Goal: Task Accomplishment & Management: Use online tool/utility

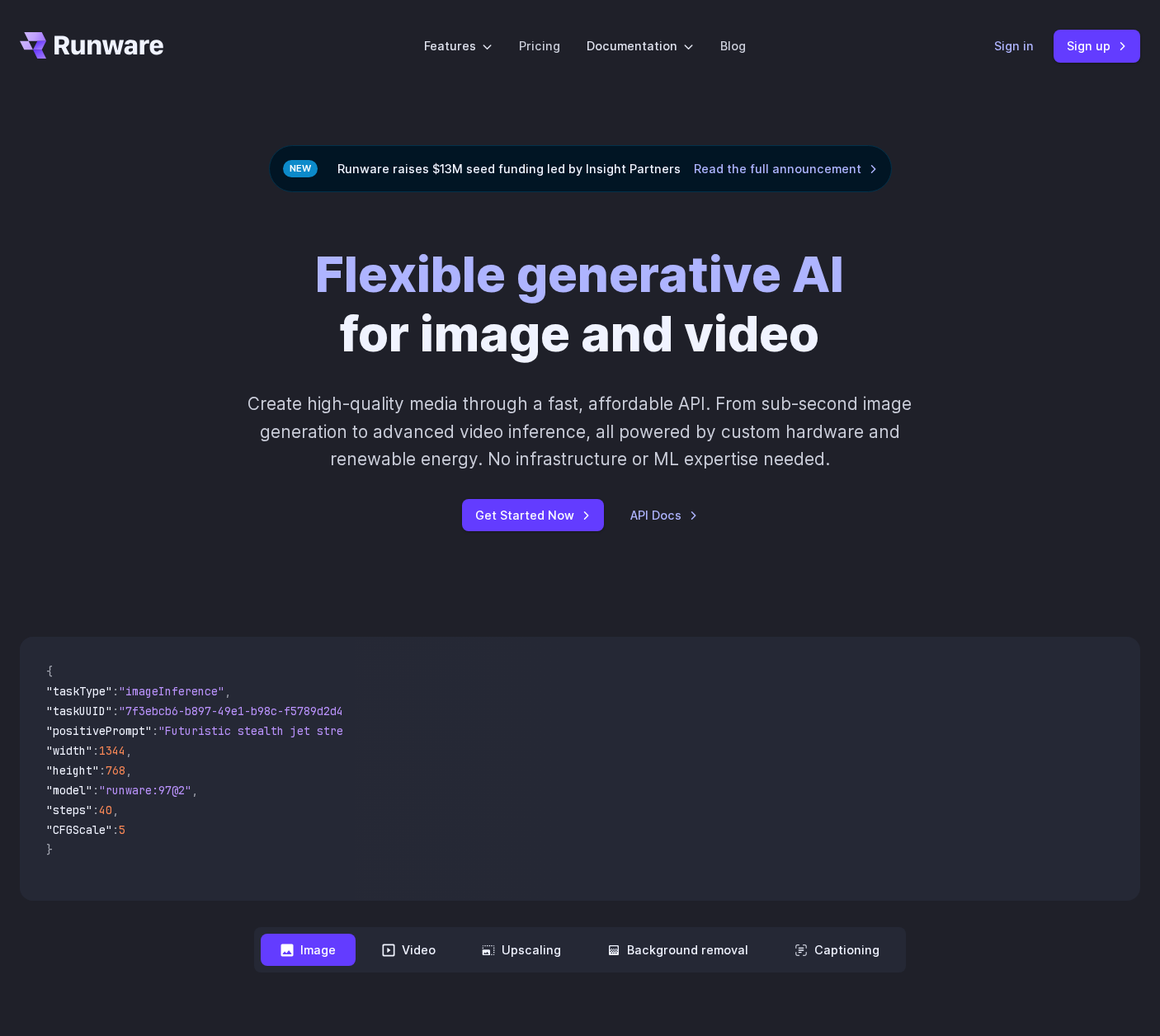
click at [1024, 49] on link "Sign in" at bounding box center [1014, 45] width 40 height 19
click at [1120, 45] on link "Sign up" at bounding box center [1097, 45] width 87 height 32
click at [1111, 53] on link "Sign up" at bounding box center [1097, 45] width 87 height 32
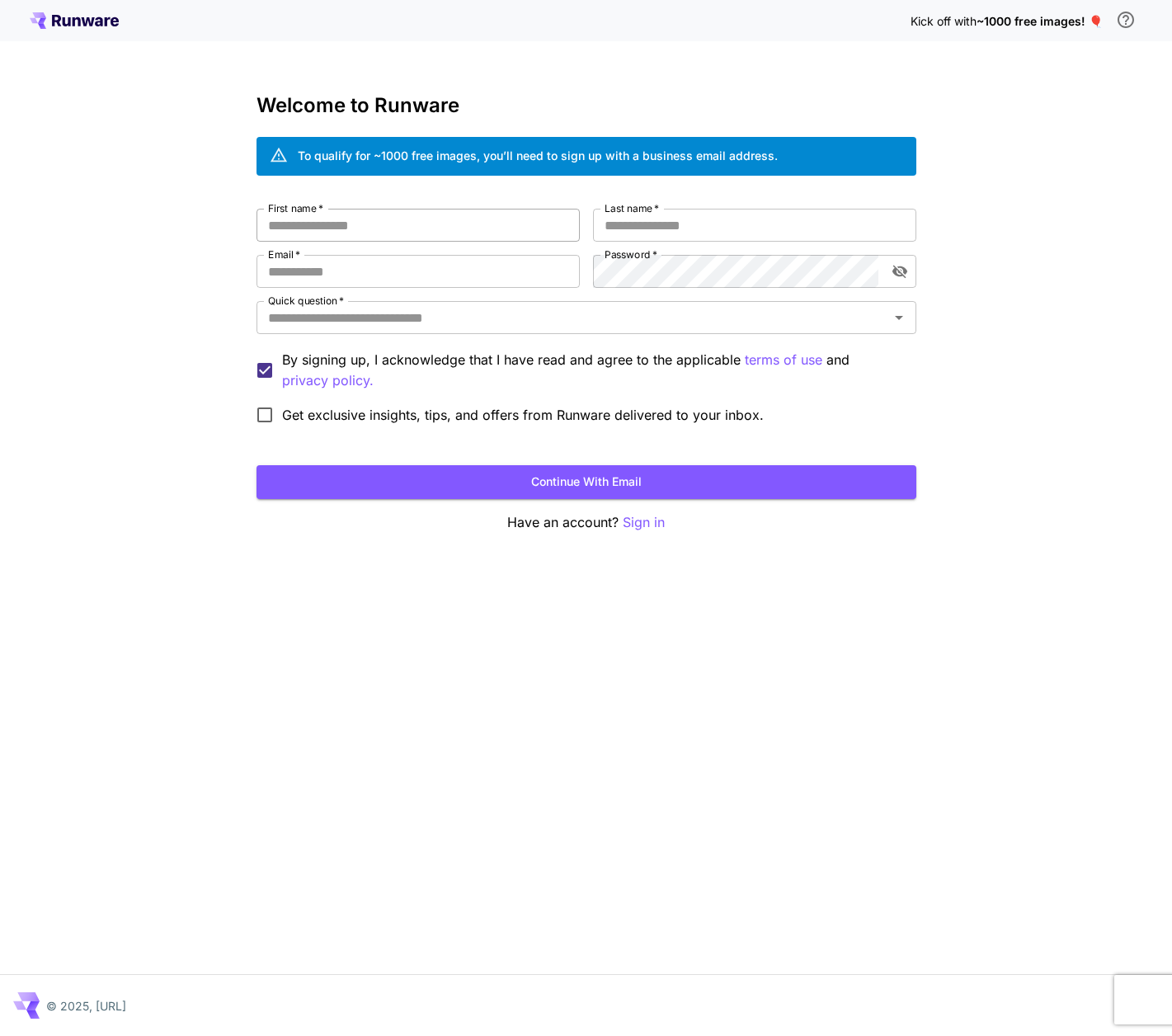
click at [377, 237] on input "First name   *" at bounding box center [418, 225] width 324 height 33
click at [378, 219] on input "First name   *" at bounding box center [418, 225] width 324 height 33
click at [641, 215] on input "Last name   *" at bounding box center [754, 225] width 324 height 33
click at [327, 232] on input "First name   *" at bounding box center [418, 225] width 324 height 33
type input "*****"
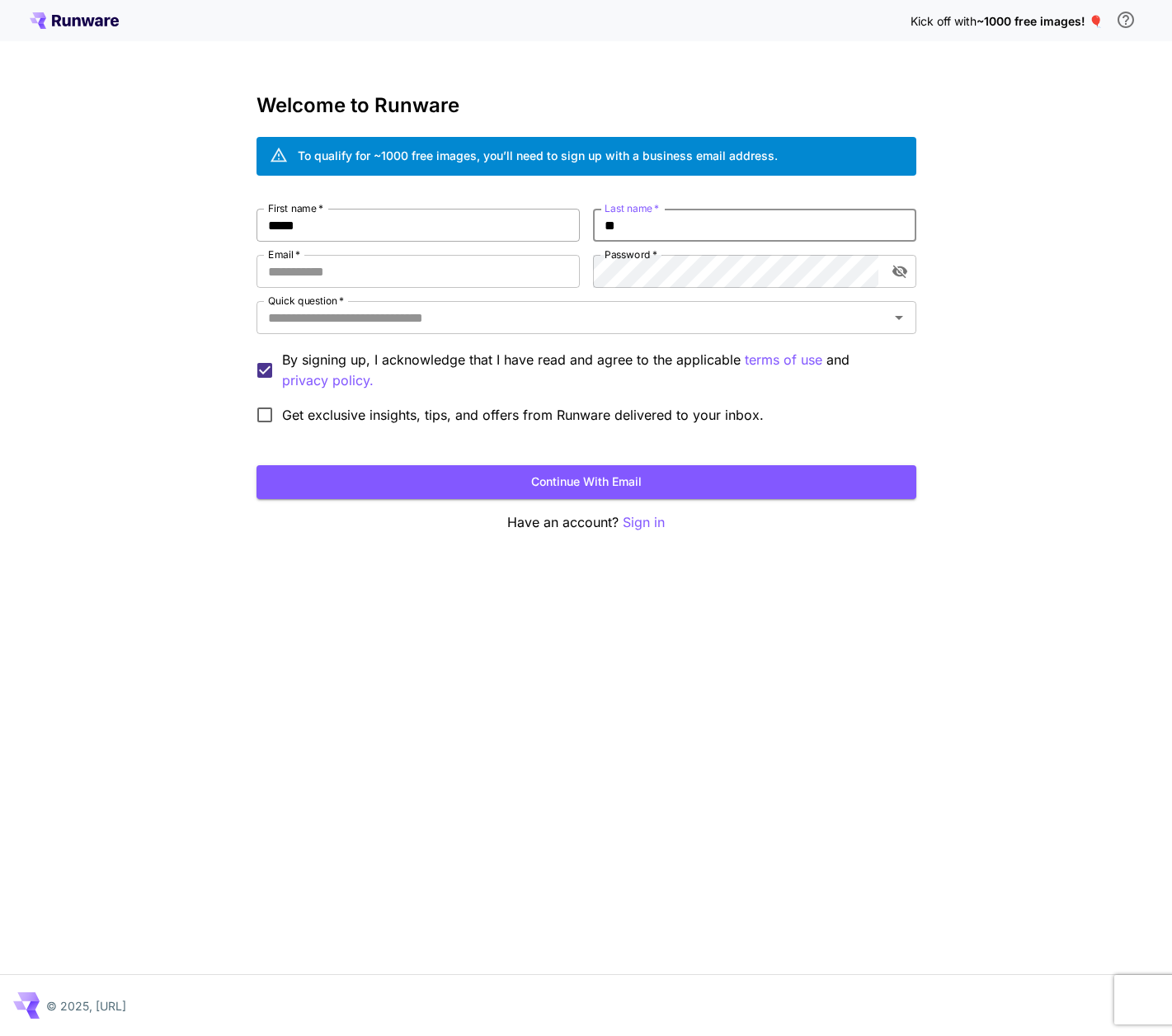
type input "**"
type input "**********"
click at [542, 319] on input "Quick question   *" at bounding box center [573, 317] width 623 height 23
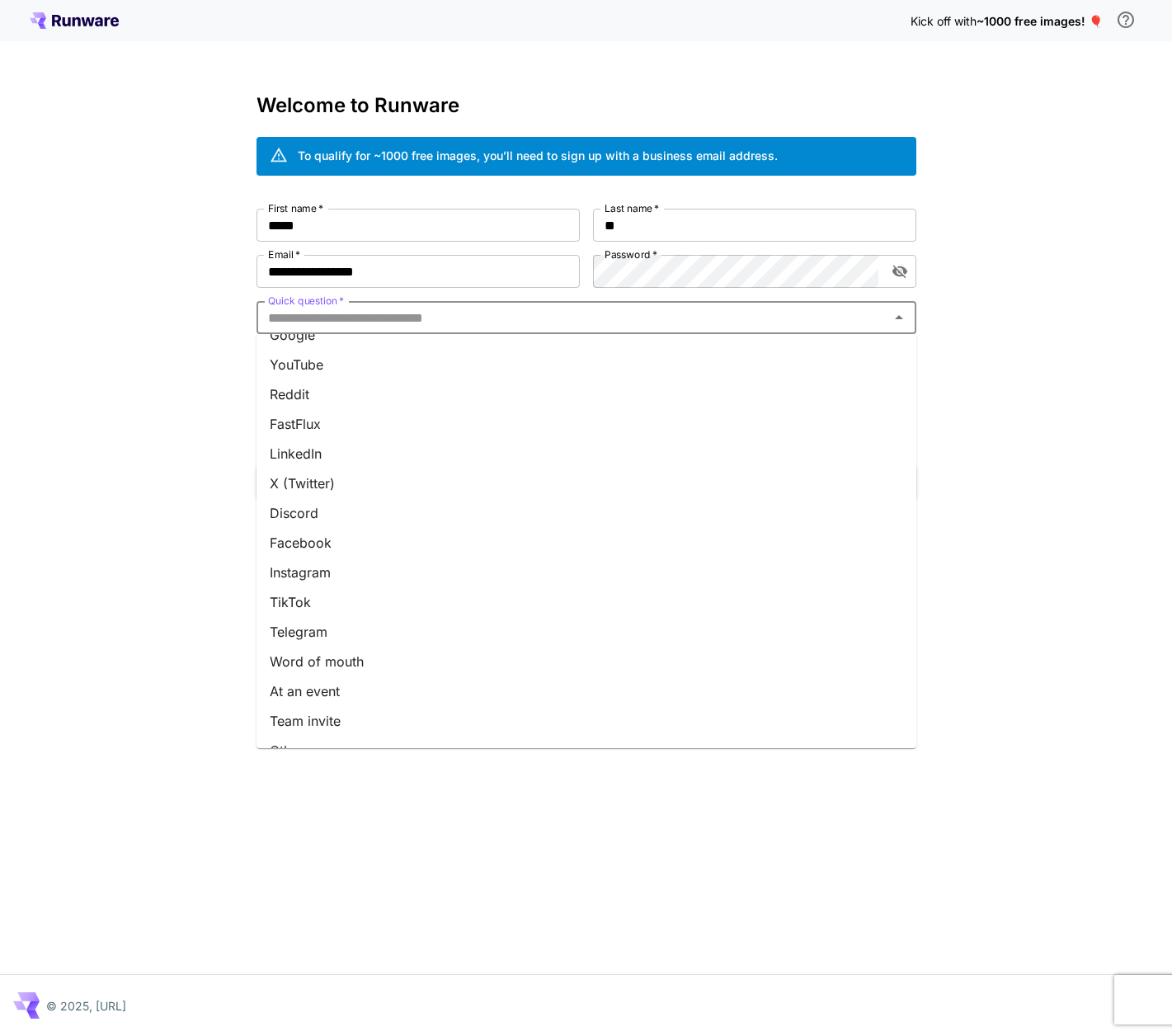
scroll to position [45, 0]
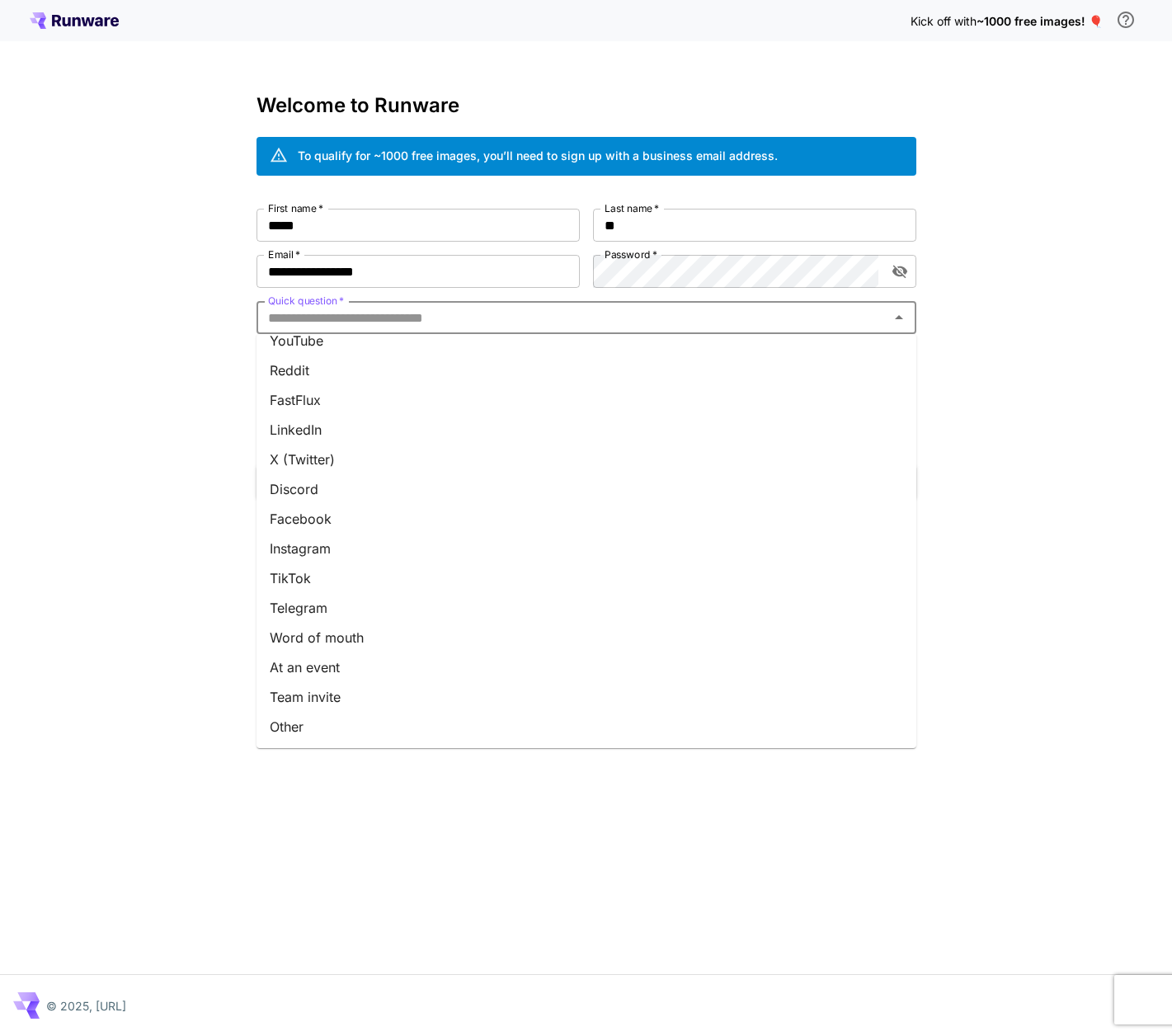
click at [440, 727] on li "Other" at bounding box center [586, 727] width 660 height 29
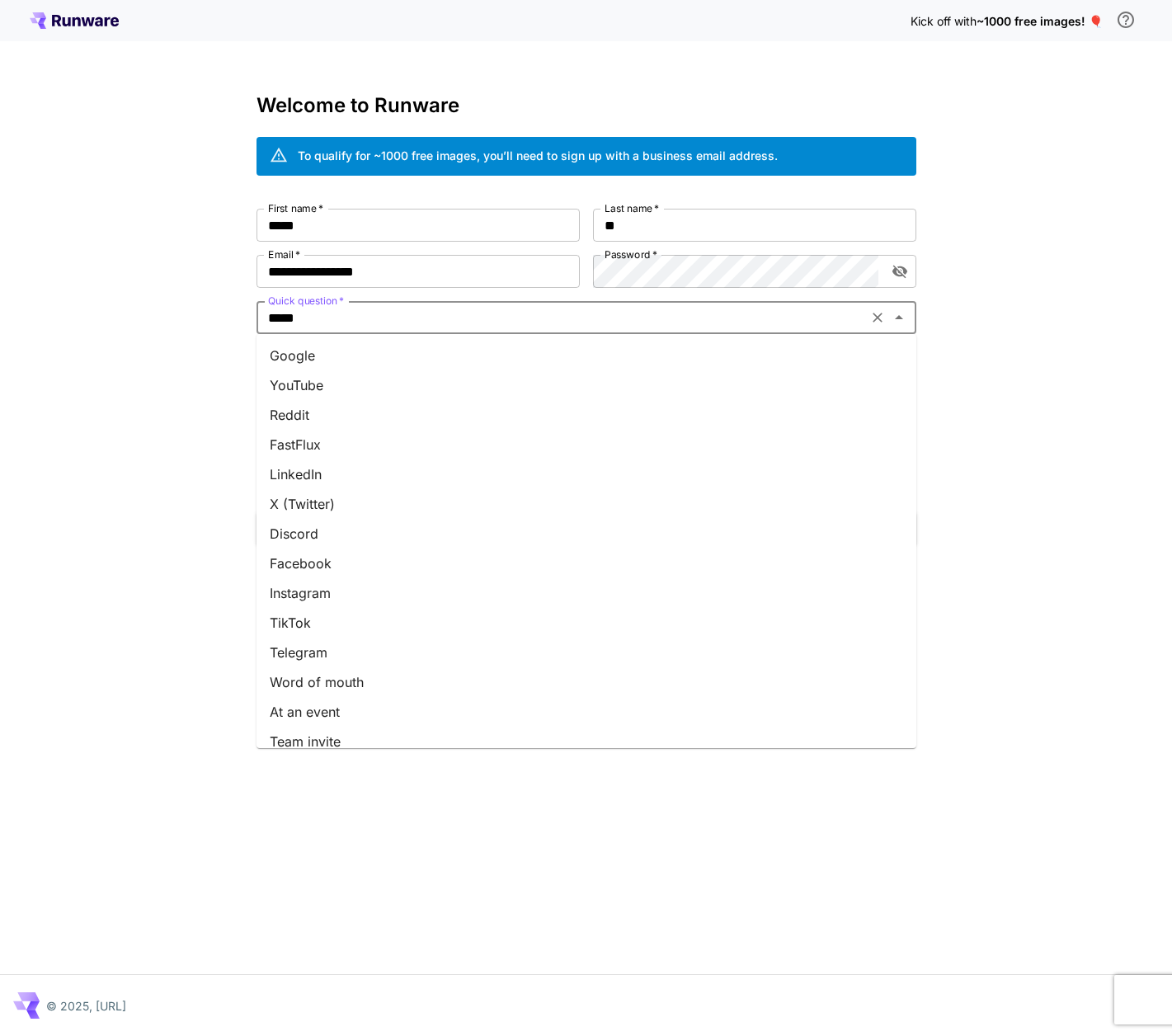
click at [482, 321] on input "*****" at bounding box center [562, 317] width 601 height 23
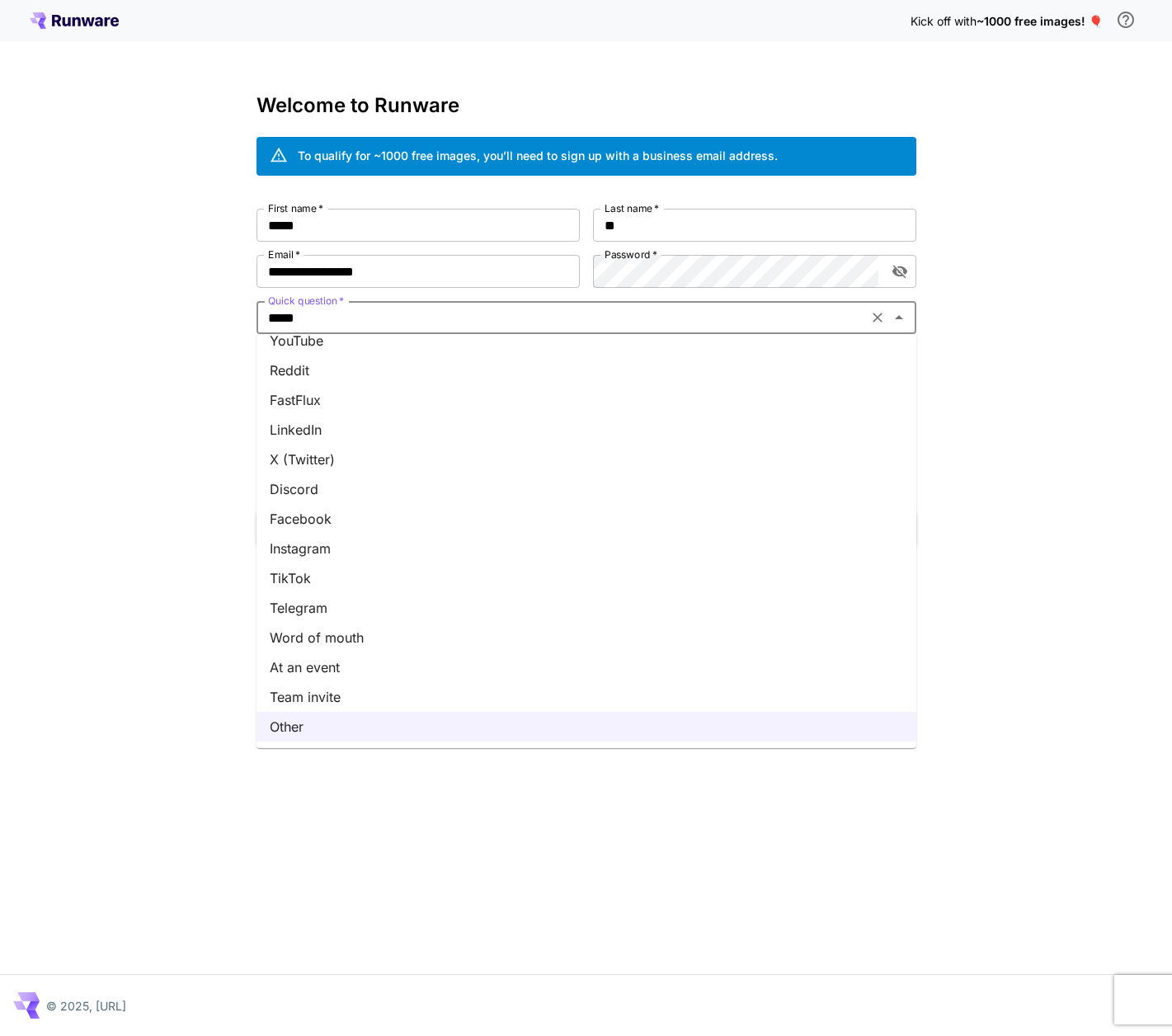
scroll to position [0, 0]
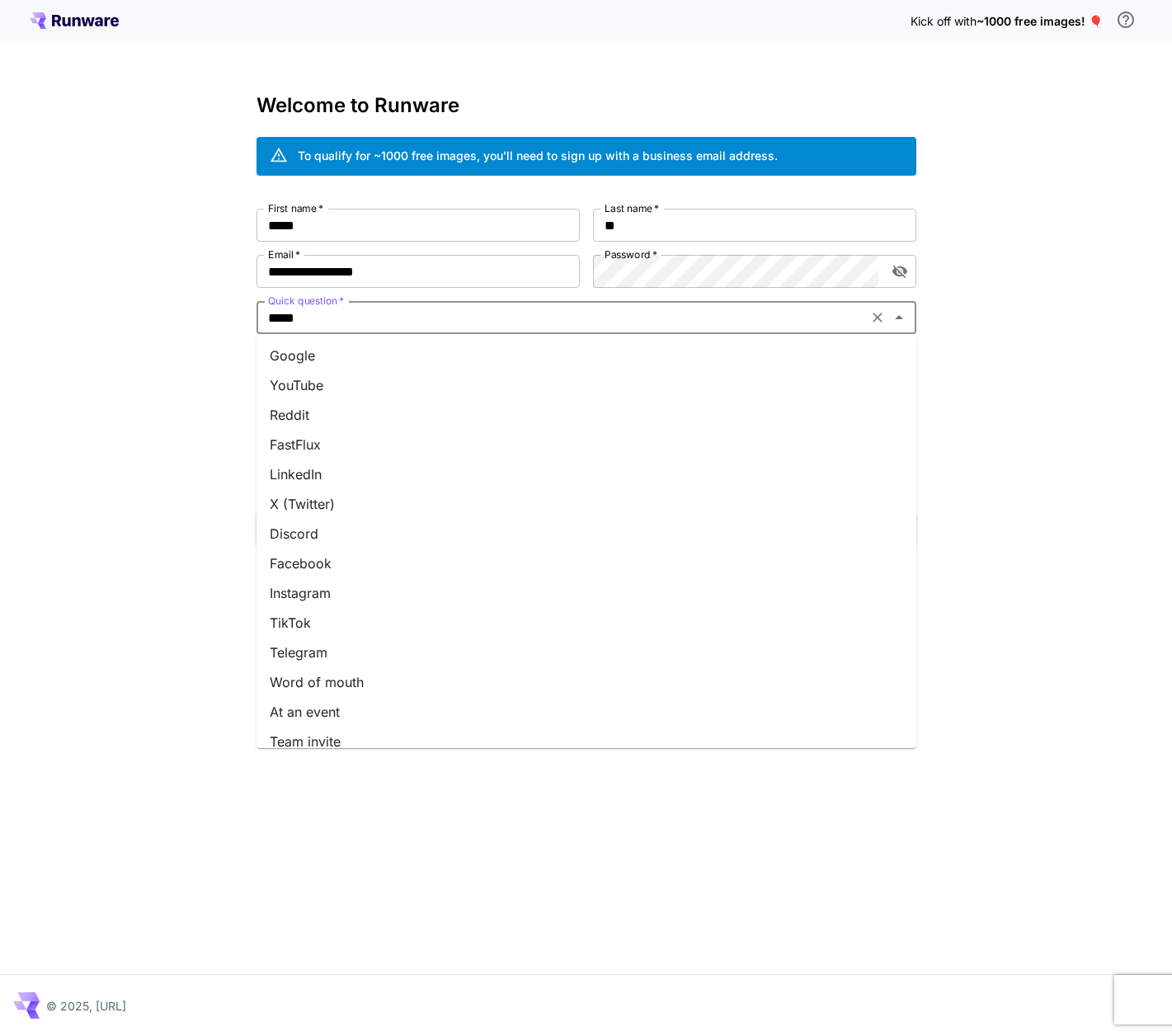
click at [510, 354] on li "Google" at bounding box center [586, 355] width 660 height 29
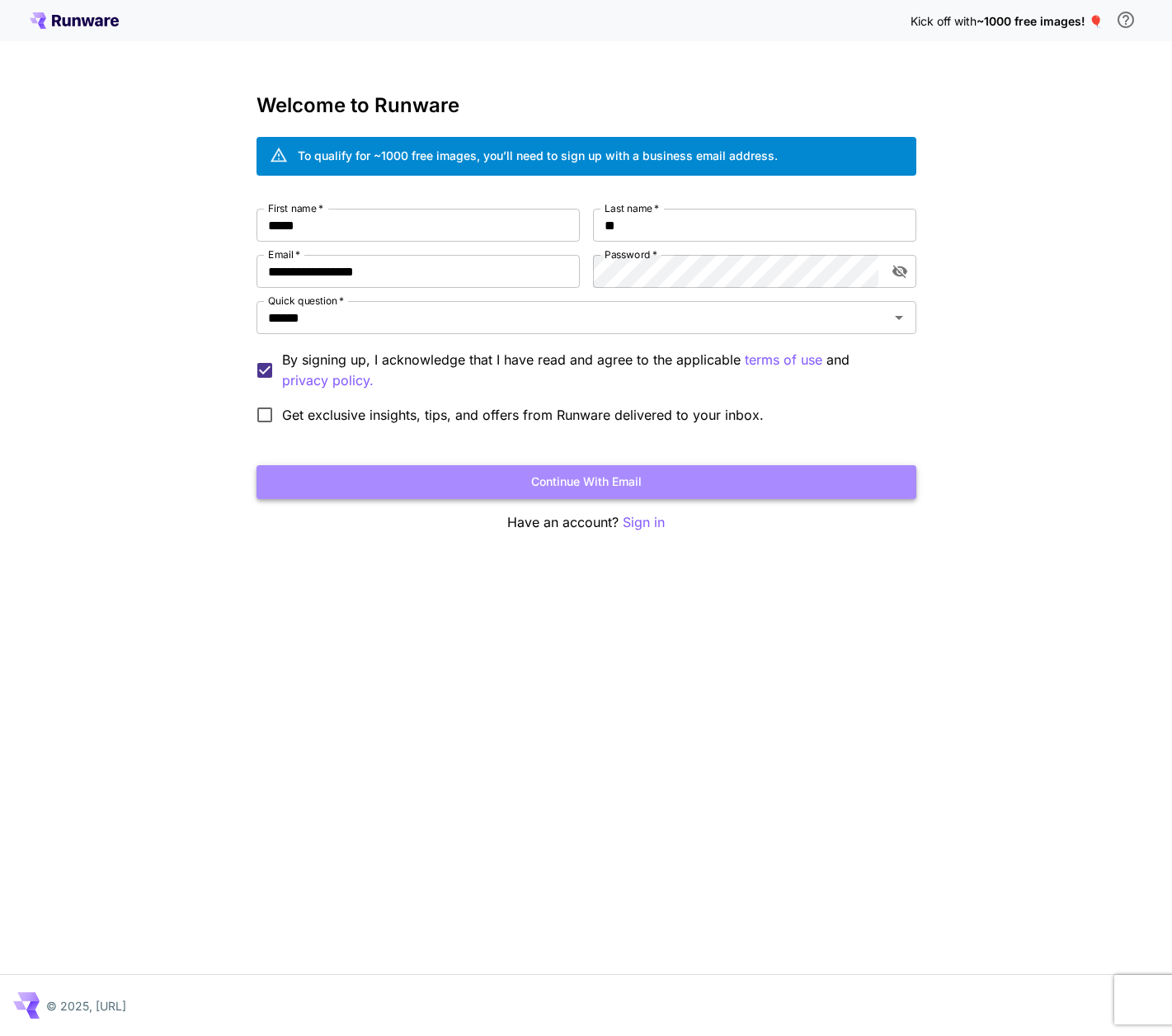
click at [435, 488] on button "Continue with email" at bounding box center [586, 482] width 660 height 34
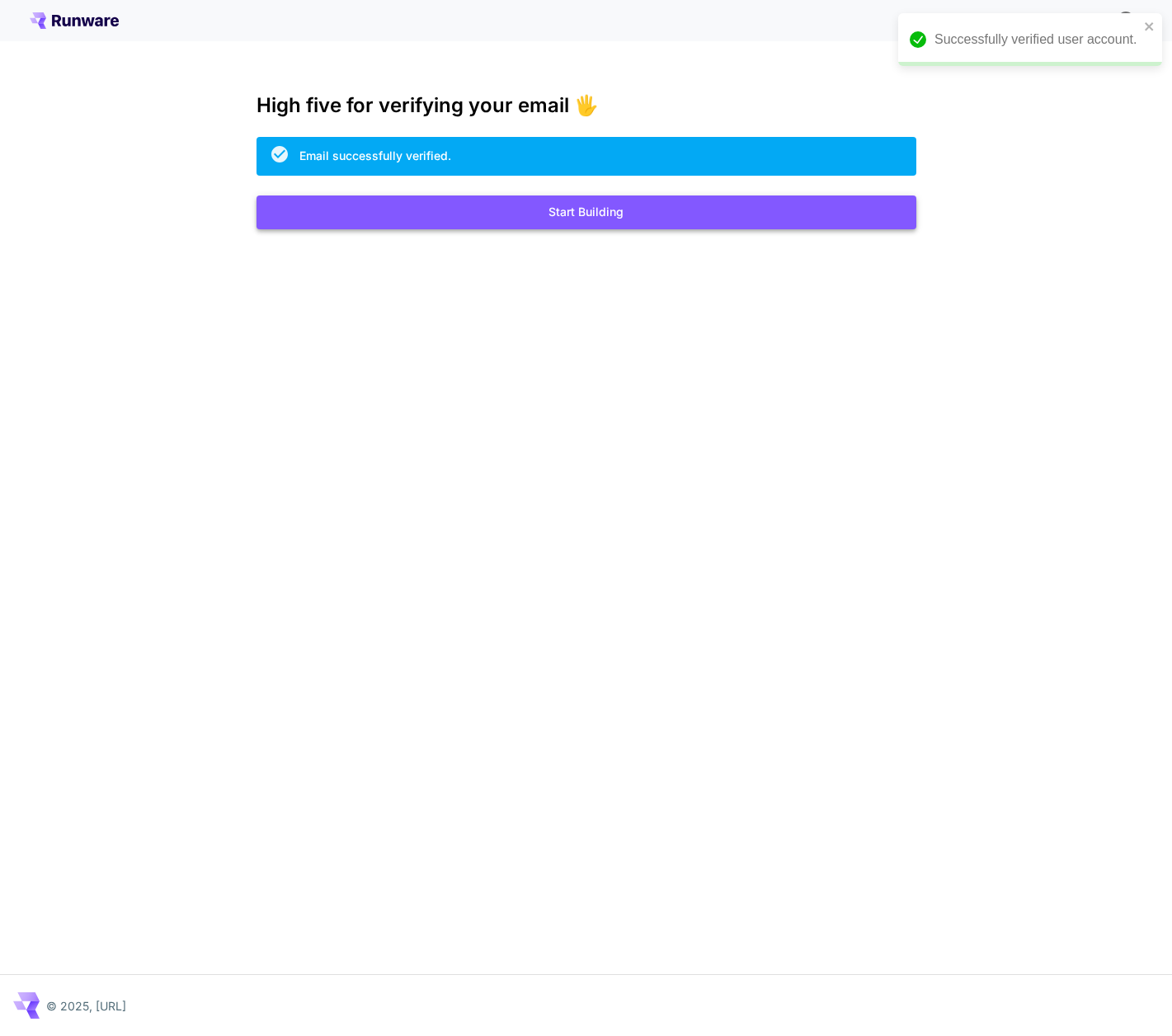
click at [515, 210] on button "Start Building" at bounding box center [586, 213] width 660 height 34
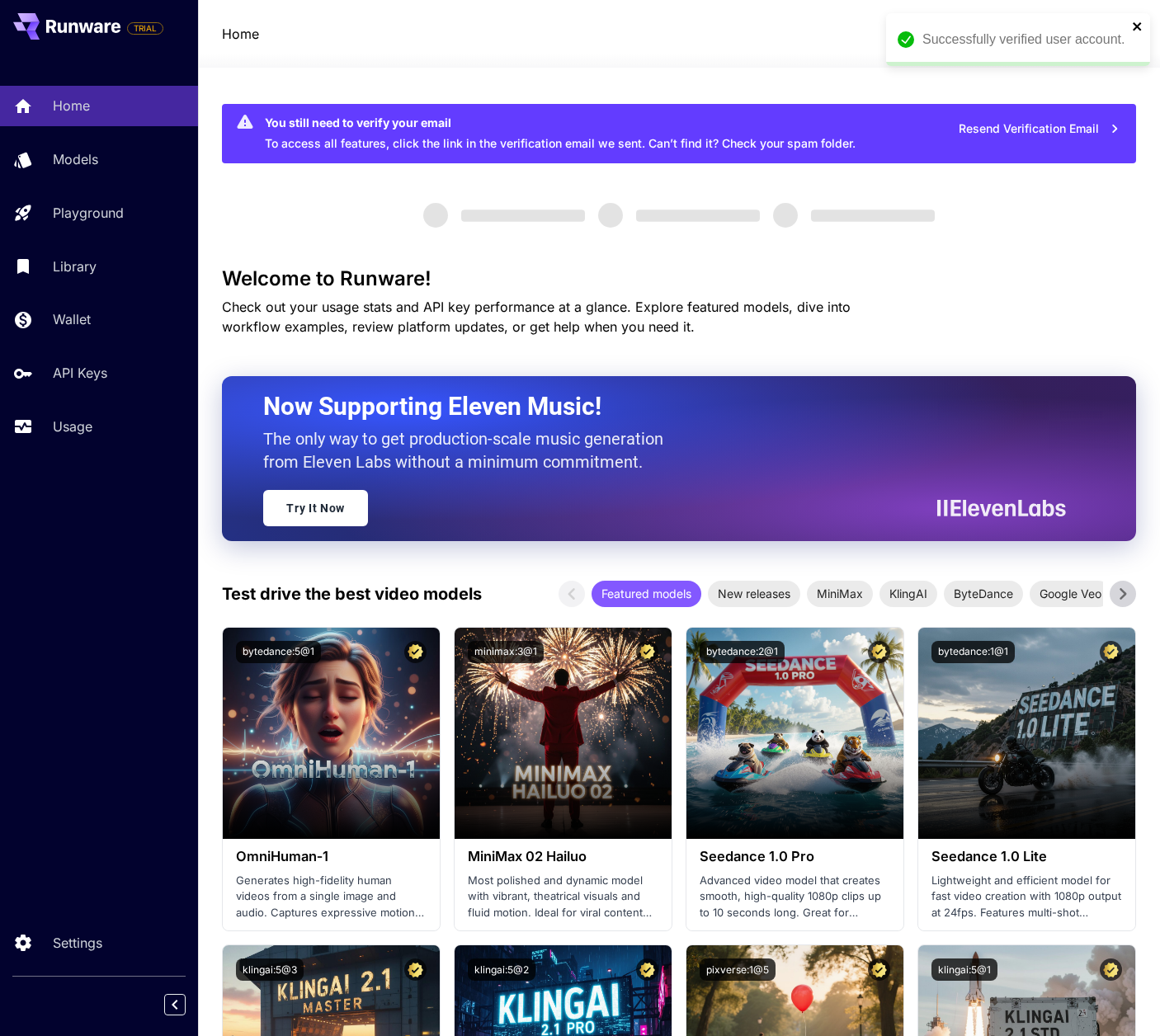
click at [1136, 24] on icon "close" at bounding box center [1138, 27] width 12 height 13
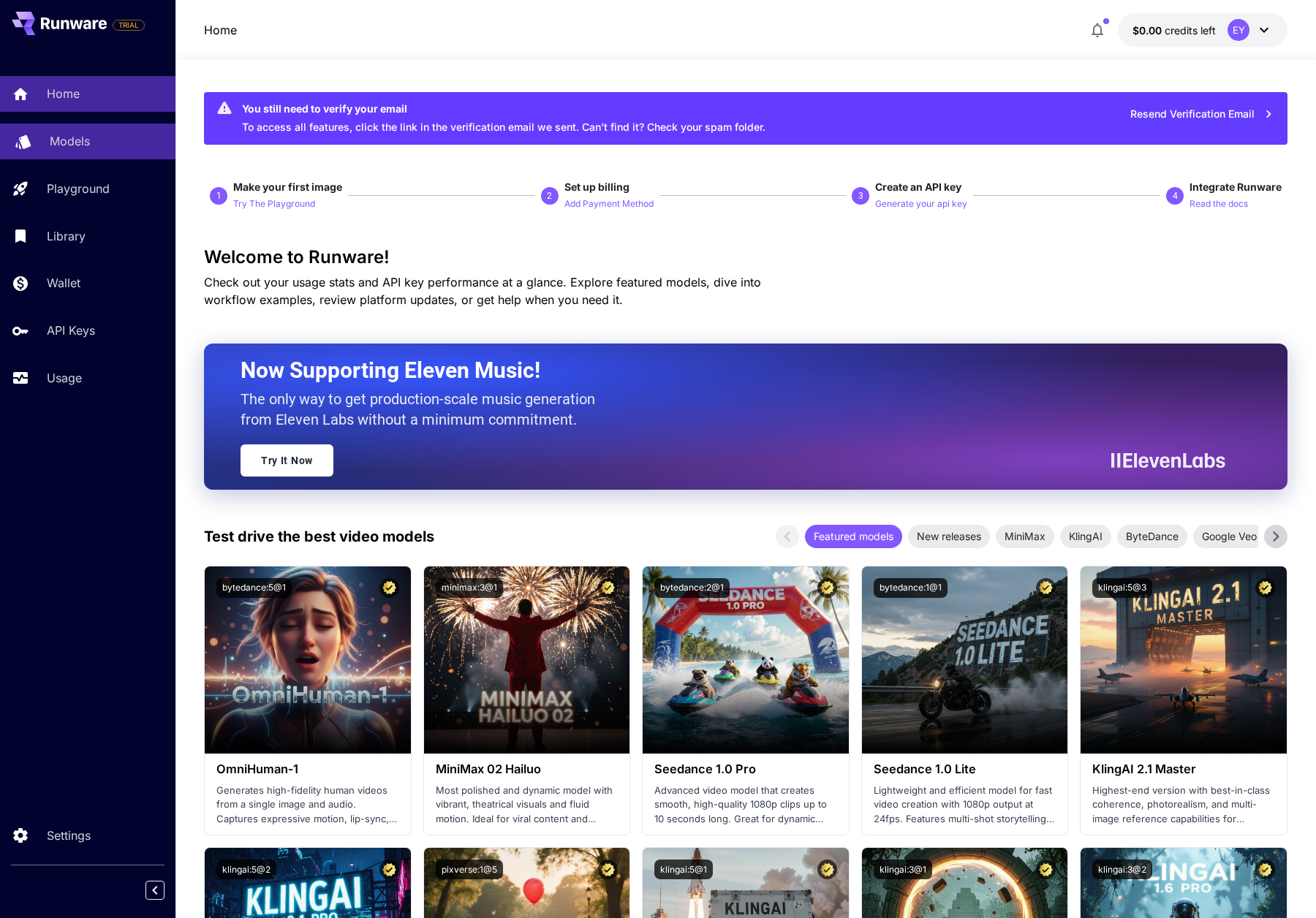
click at [89, 148] on p "Models" at bounding box center [70, 142] width 40 height 18
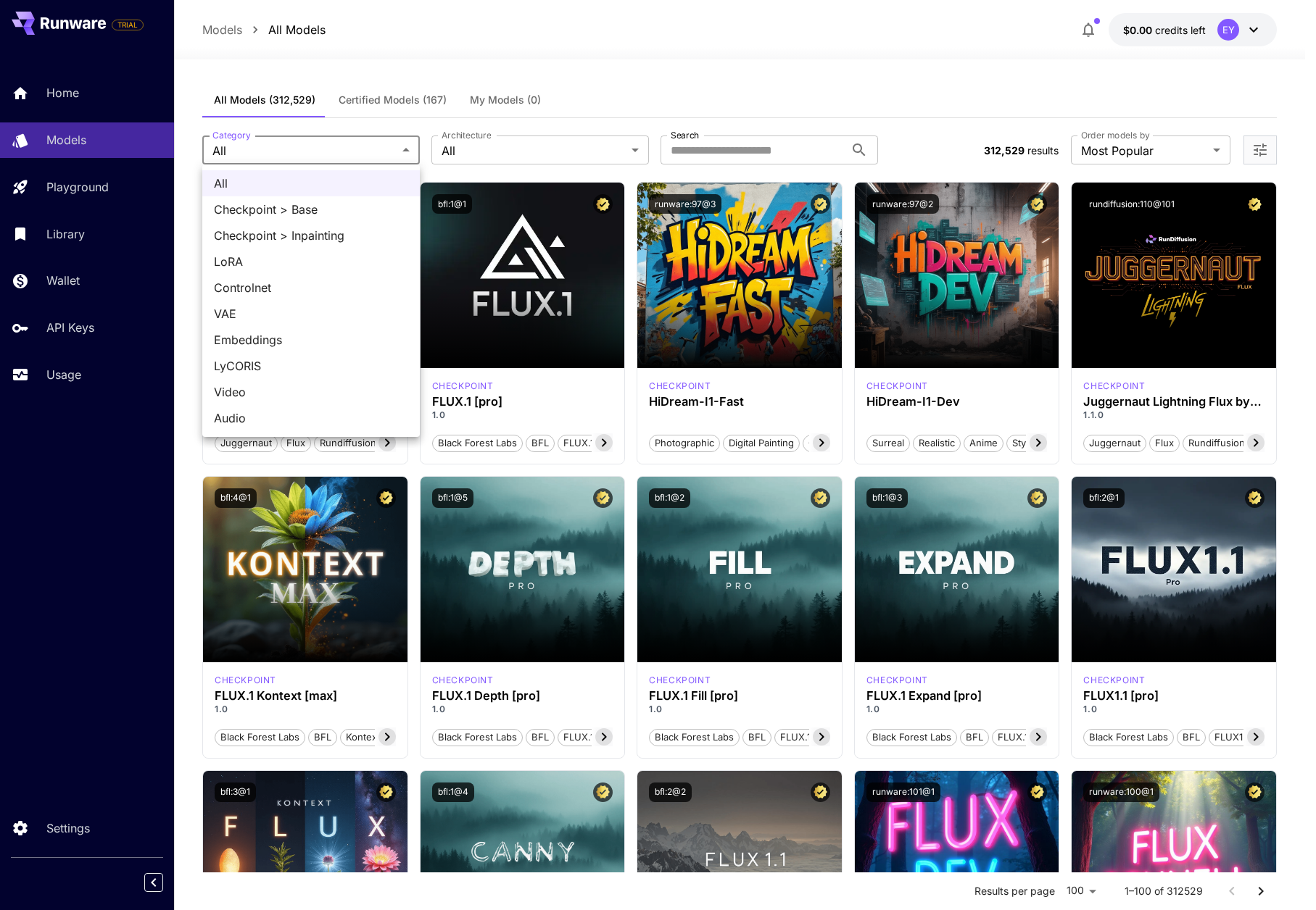
click at [350, 155] on div at bounding box center [658, 455] width 1316 height 910
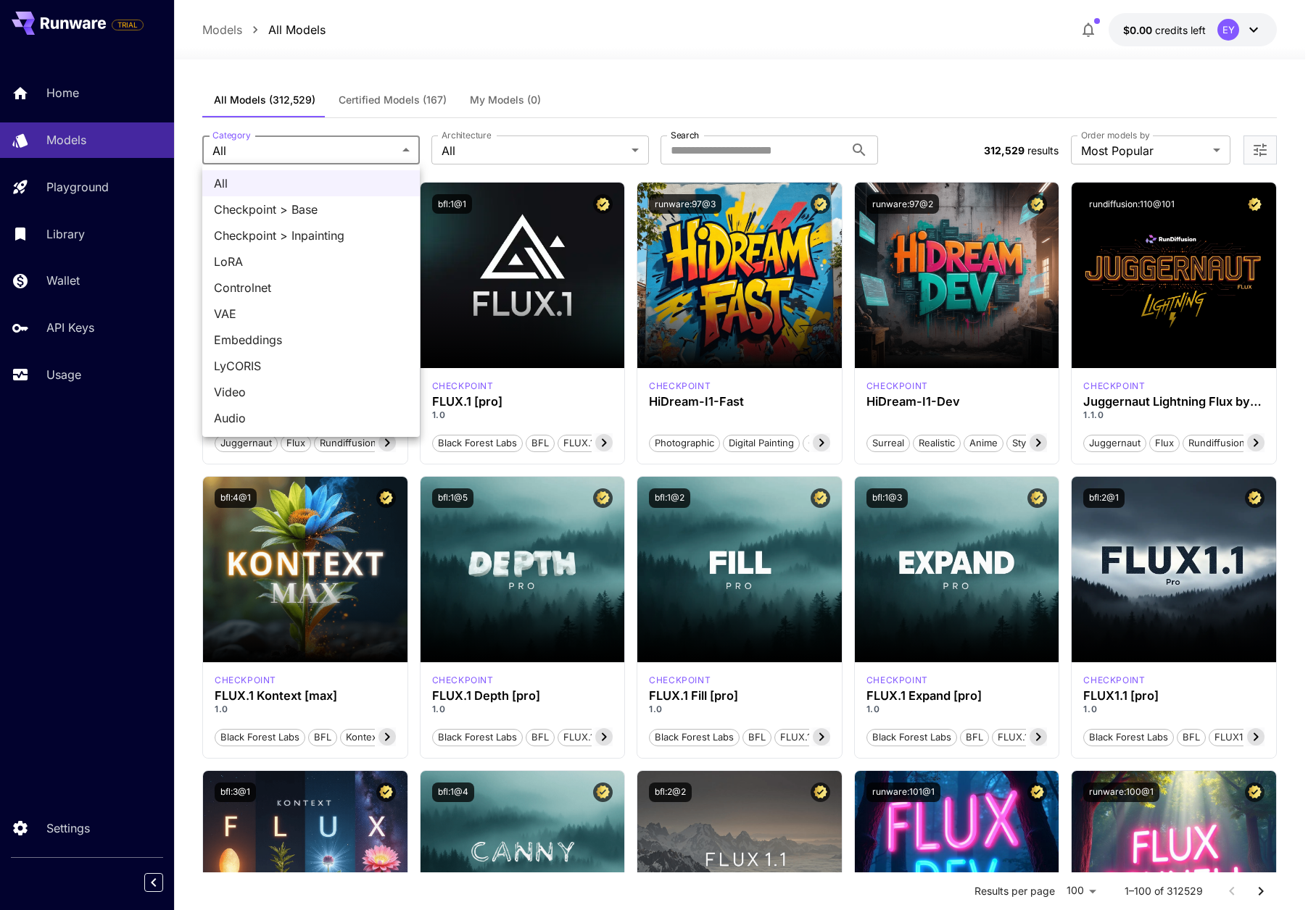
click at [537, 151] on div at bounding box center [658, 455] width 1316 height 910
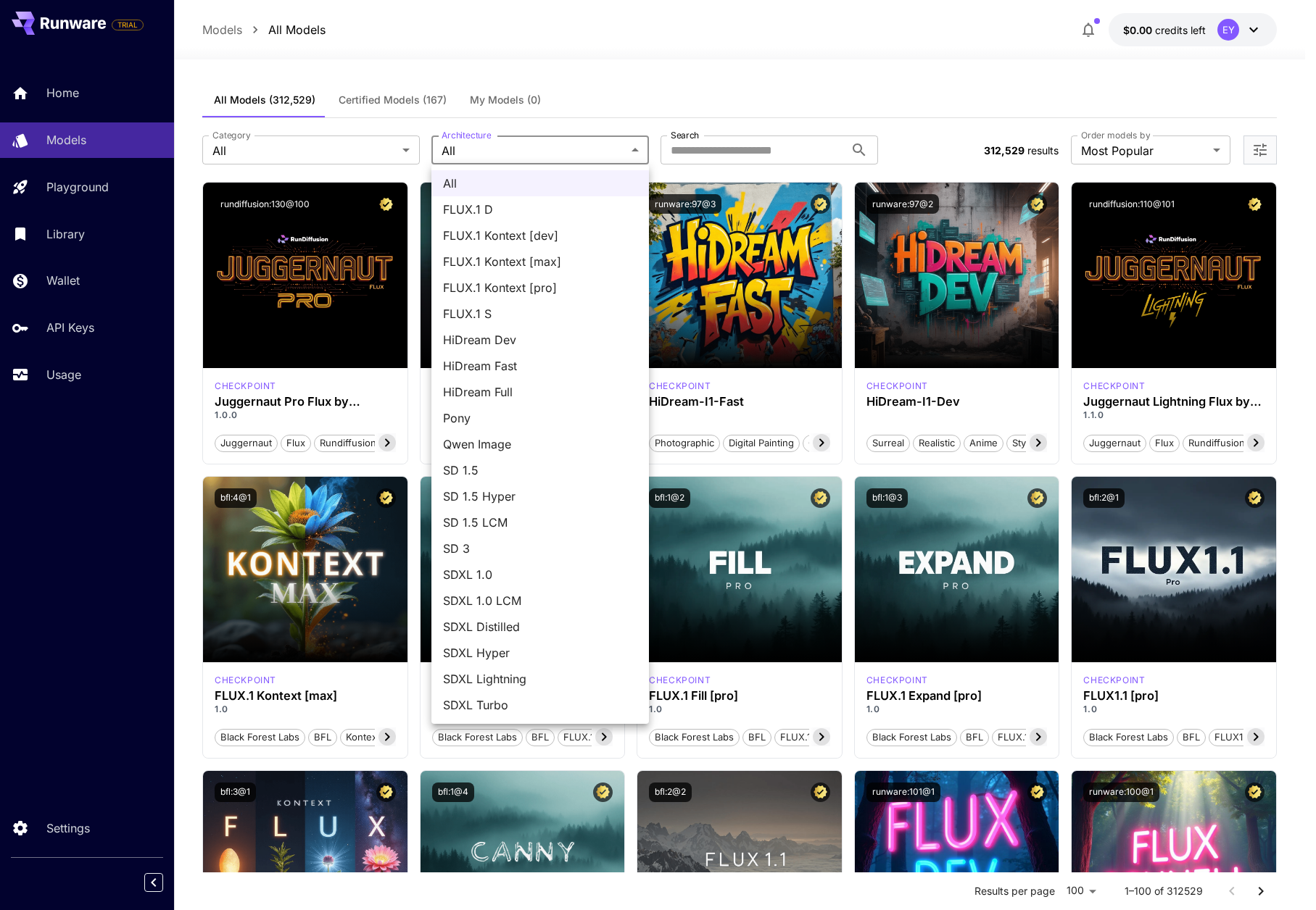
click at [641, 52] on div at bounding box center [658, 455] width 1316 height 910
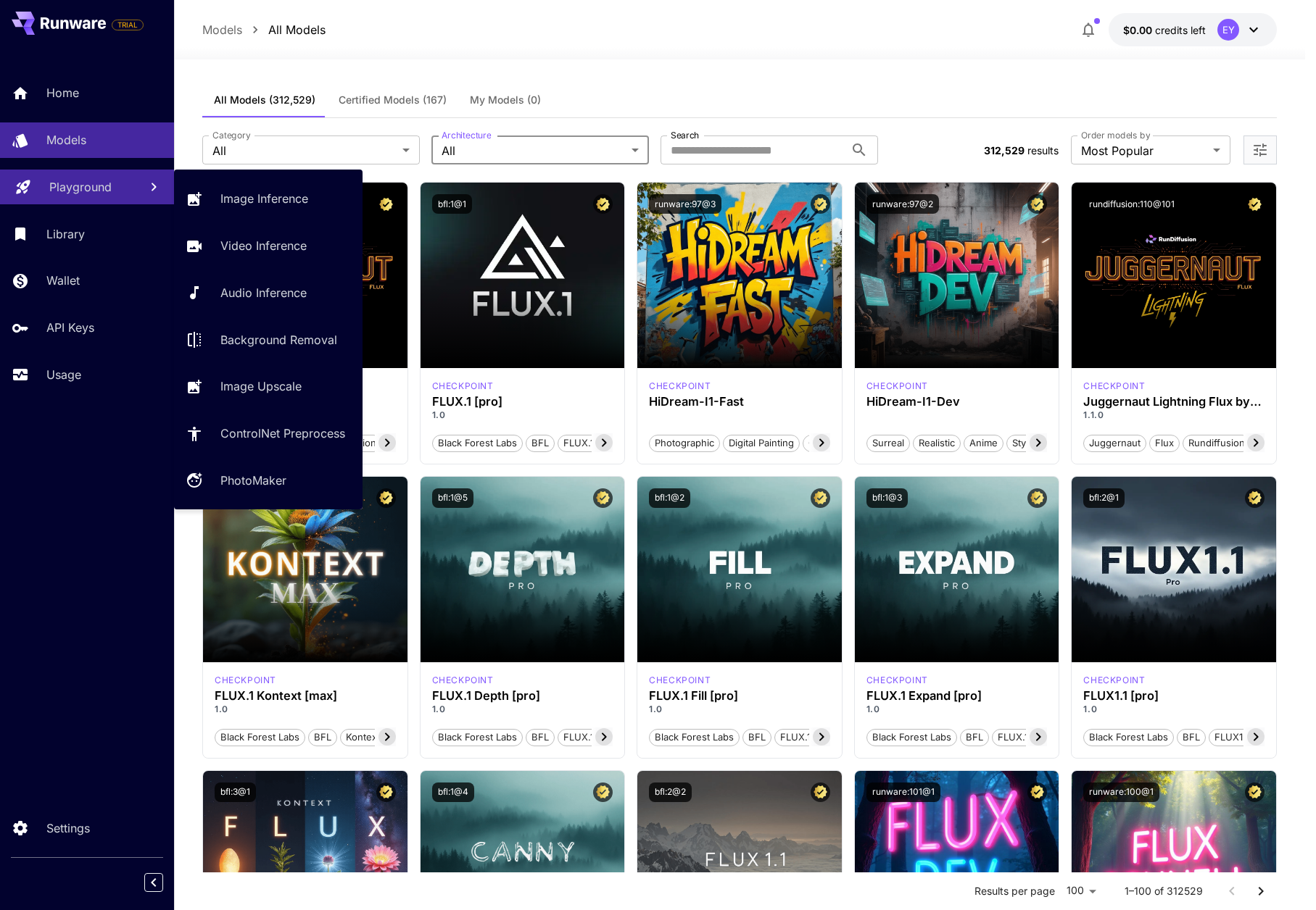
click at [54, 188] on p "Playground" at bounding box center [81, 187] width 62 height 18
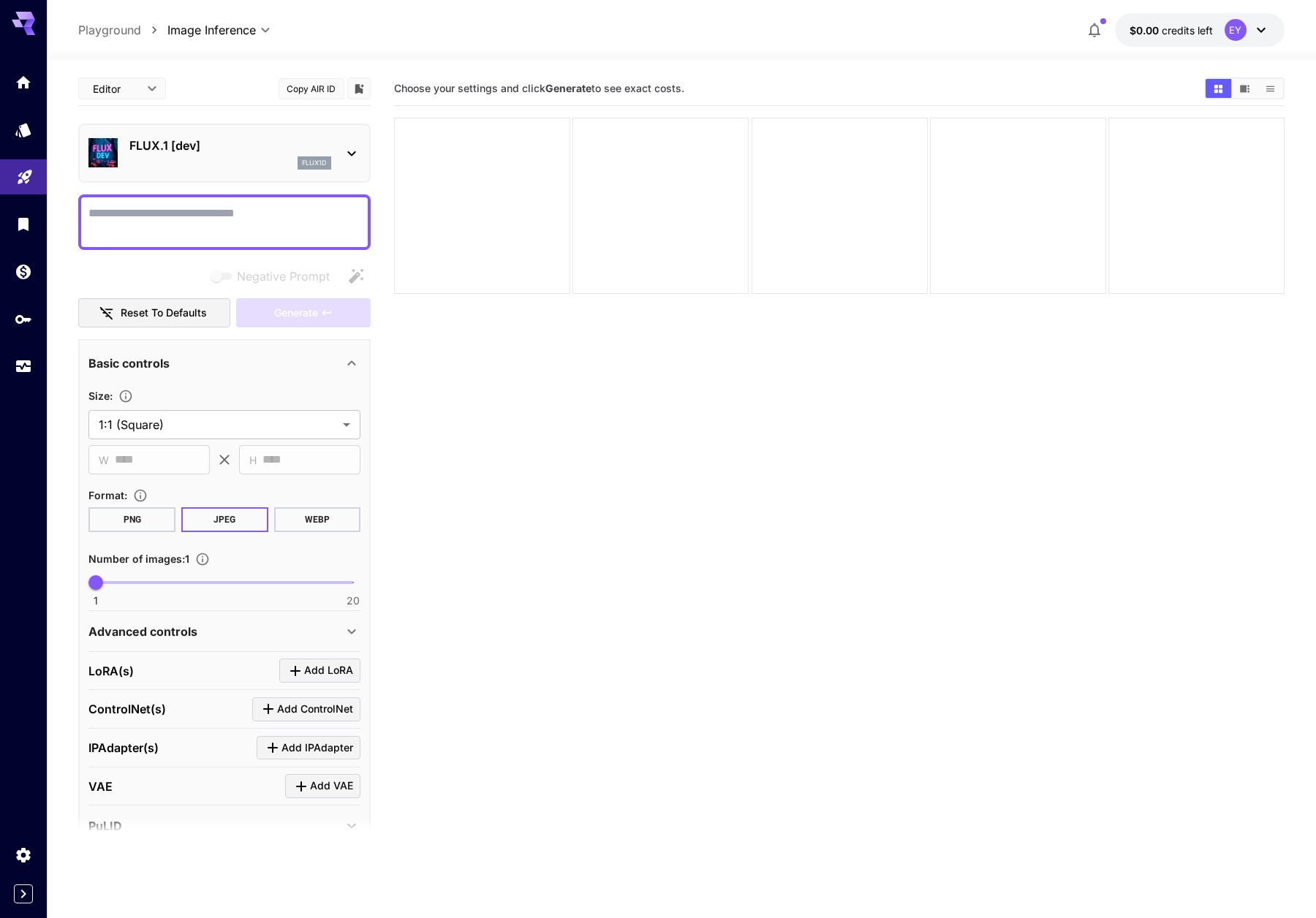
click at [339, 138] on div "FLUX.1 [dev] flux1d" at bounding box center [224, 153] width 272 height 45
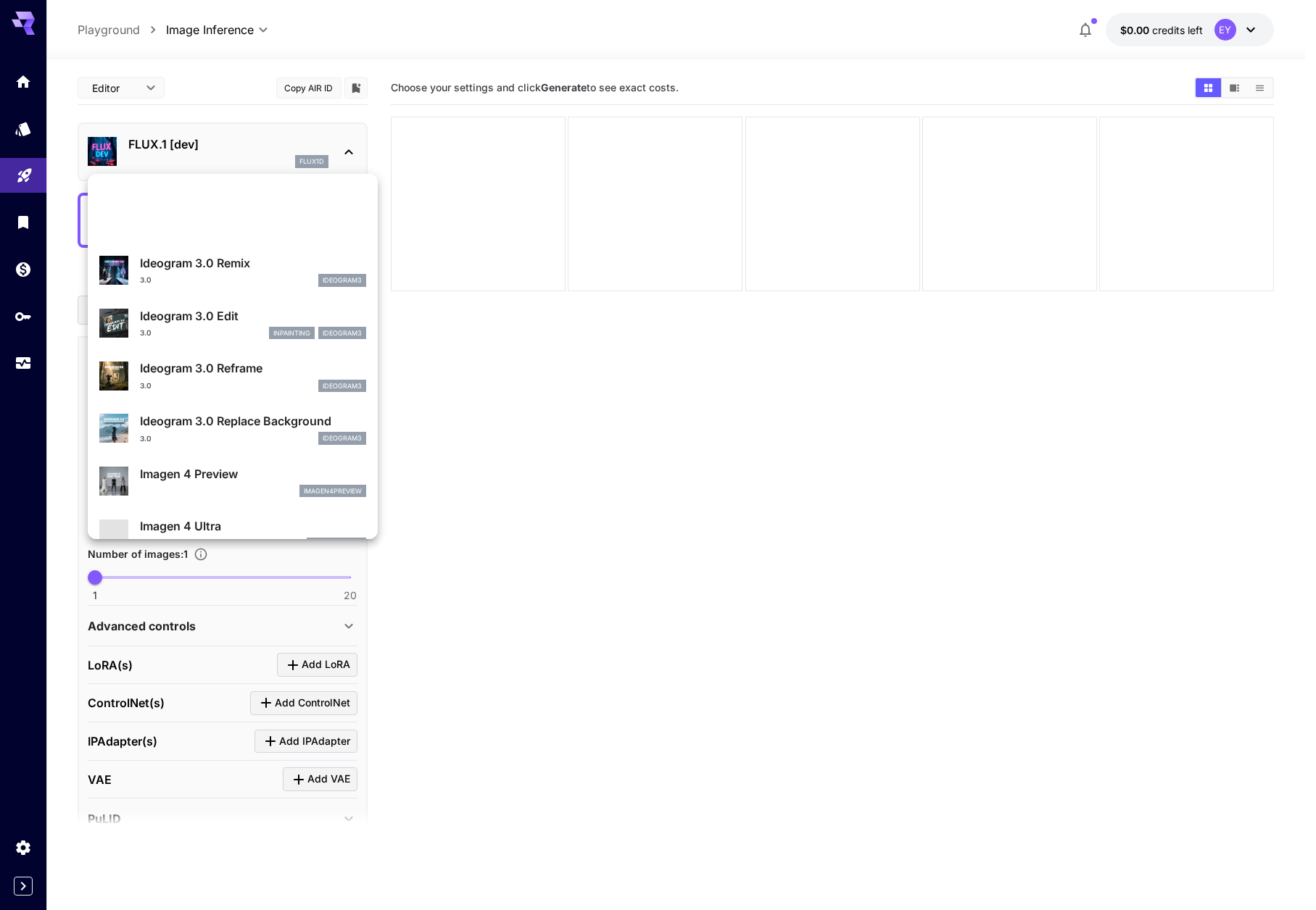
scroll to position [782, 0]
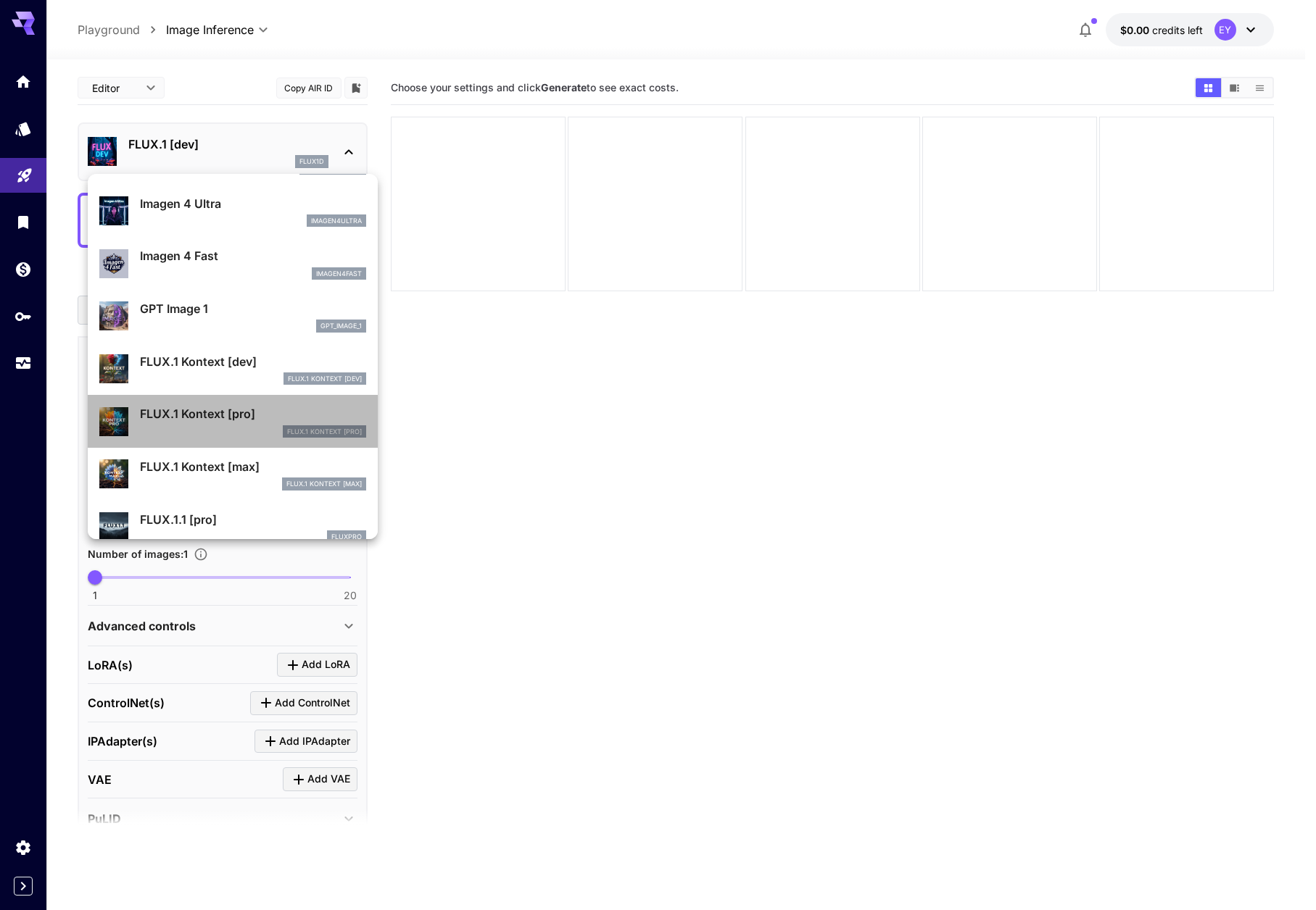
click at [270, 416] on p "FLUX.1 Kontext [pro]" at bounding box center [253, 414] width 226 height 18
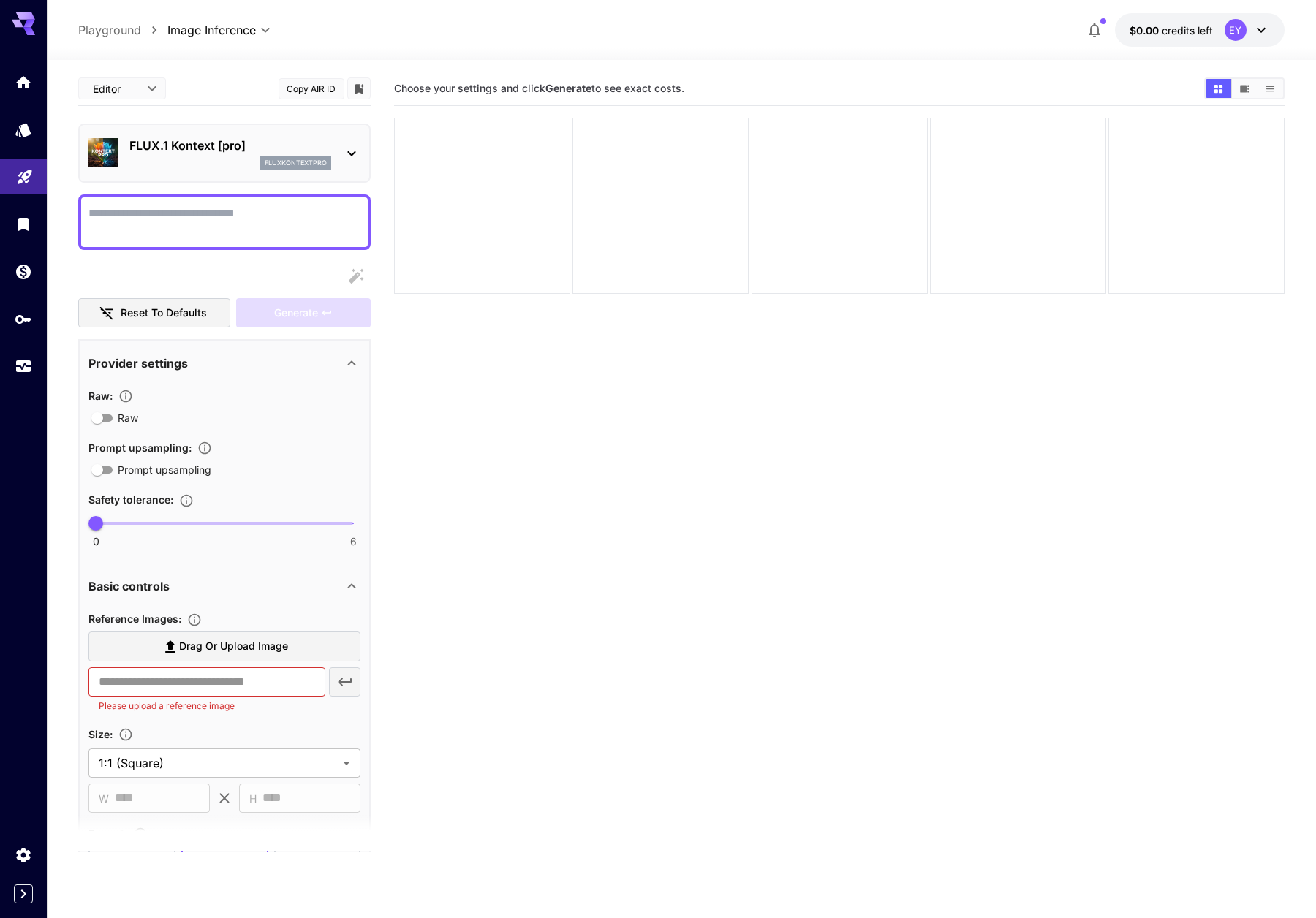
click at [252, 156] on div "fluxkontextpro" at bounding box center [230, 163] width 202 height 13
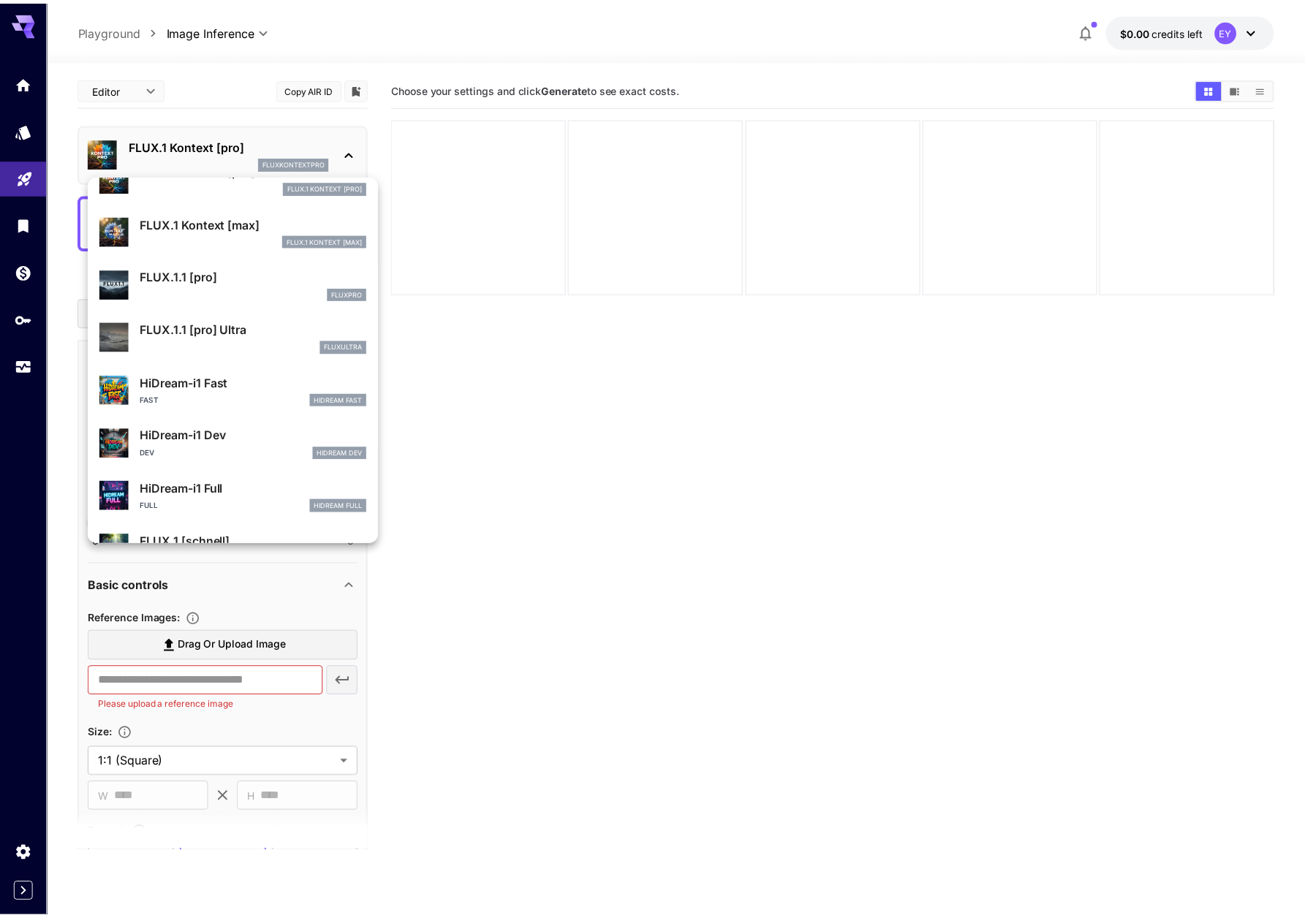
scroll to position [1156, 0]
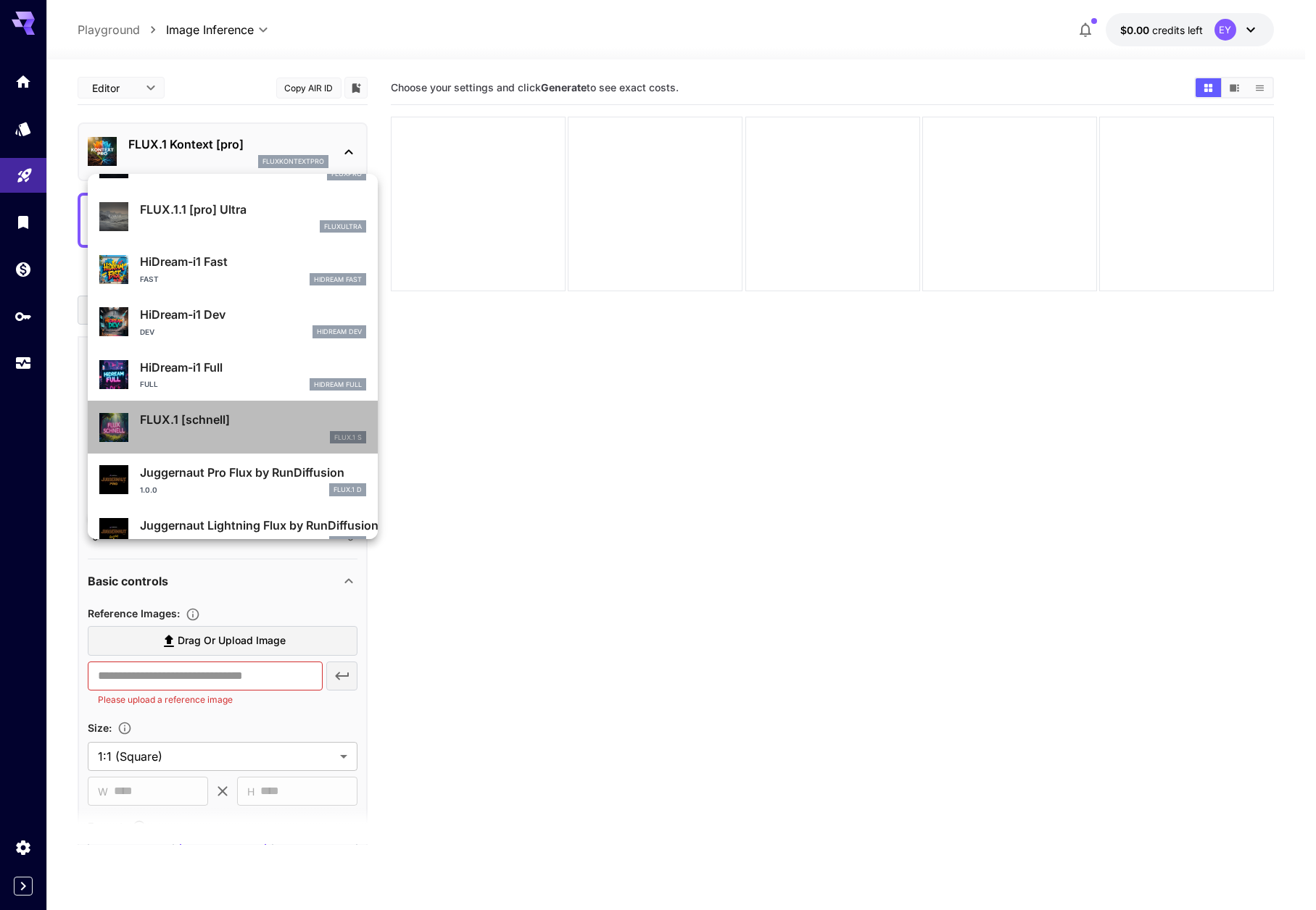
click at [273, 417] on p "FLUX.1 [schnell]" at bounding box center [253, 420] width 226 height 18
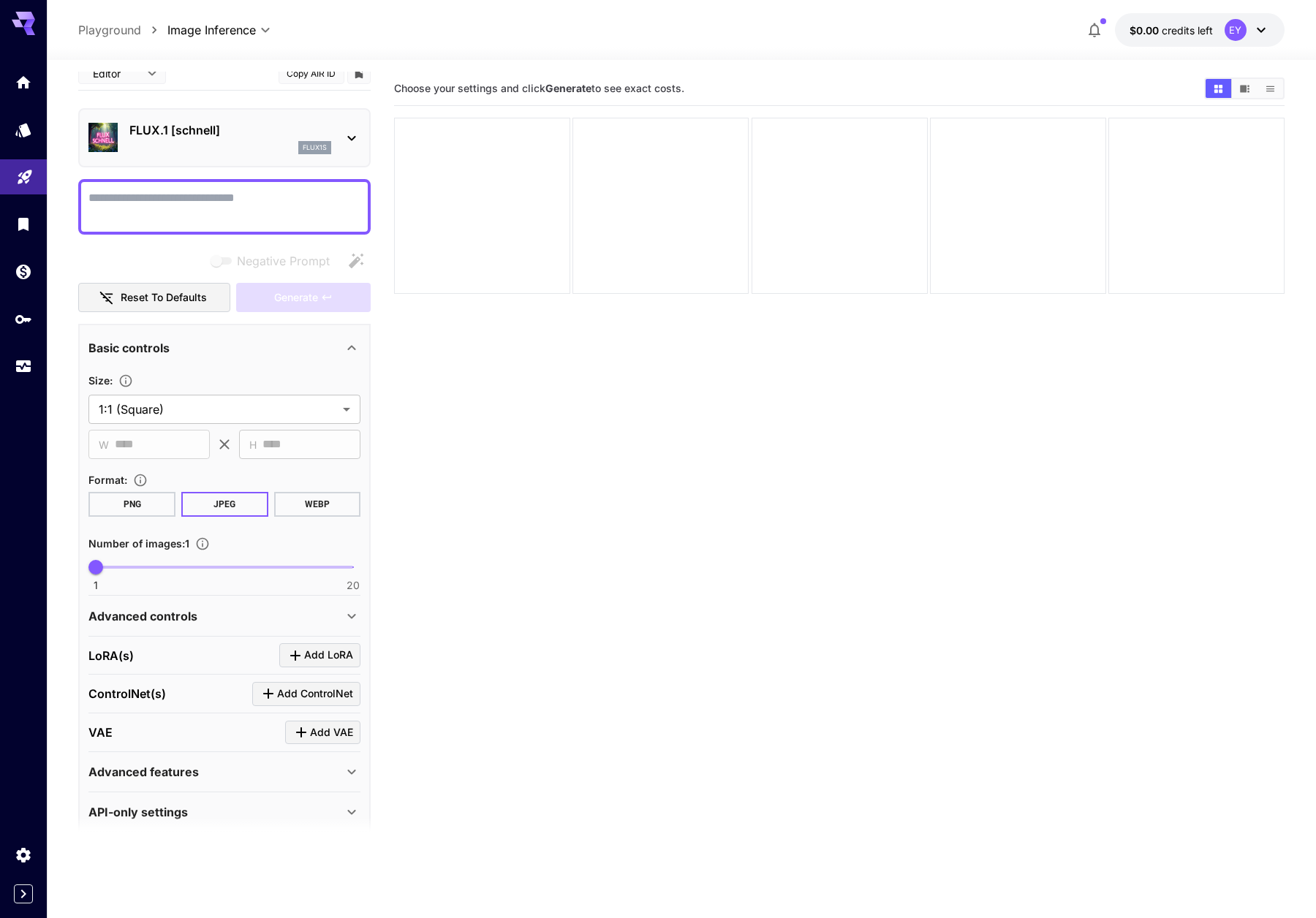
scroll to position [6, 0]
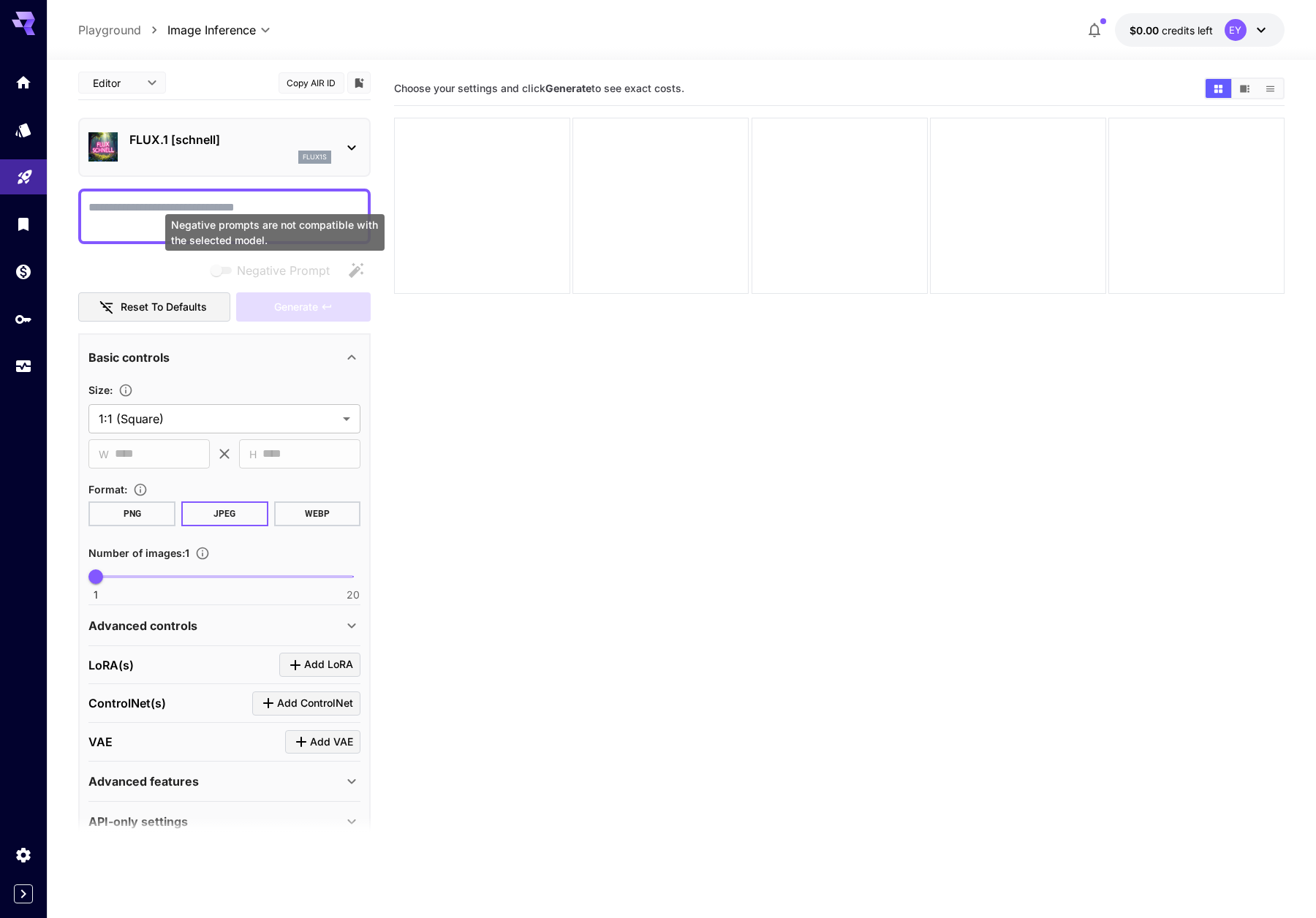
click at [227, 269] on span "Negative prompts are not compatible with the selected model." at bounding box center [222, 270] width 19 height 7
click at [221, 270] on span "Negative prompts are not compatible with the selected model." at bounding box center [222, 270] width 19 height 7
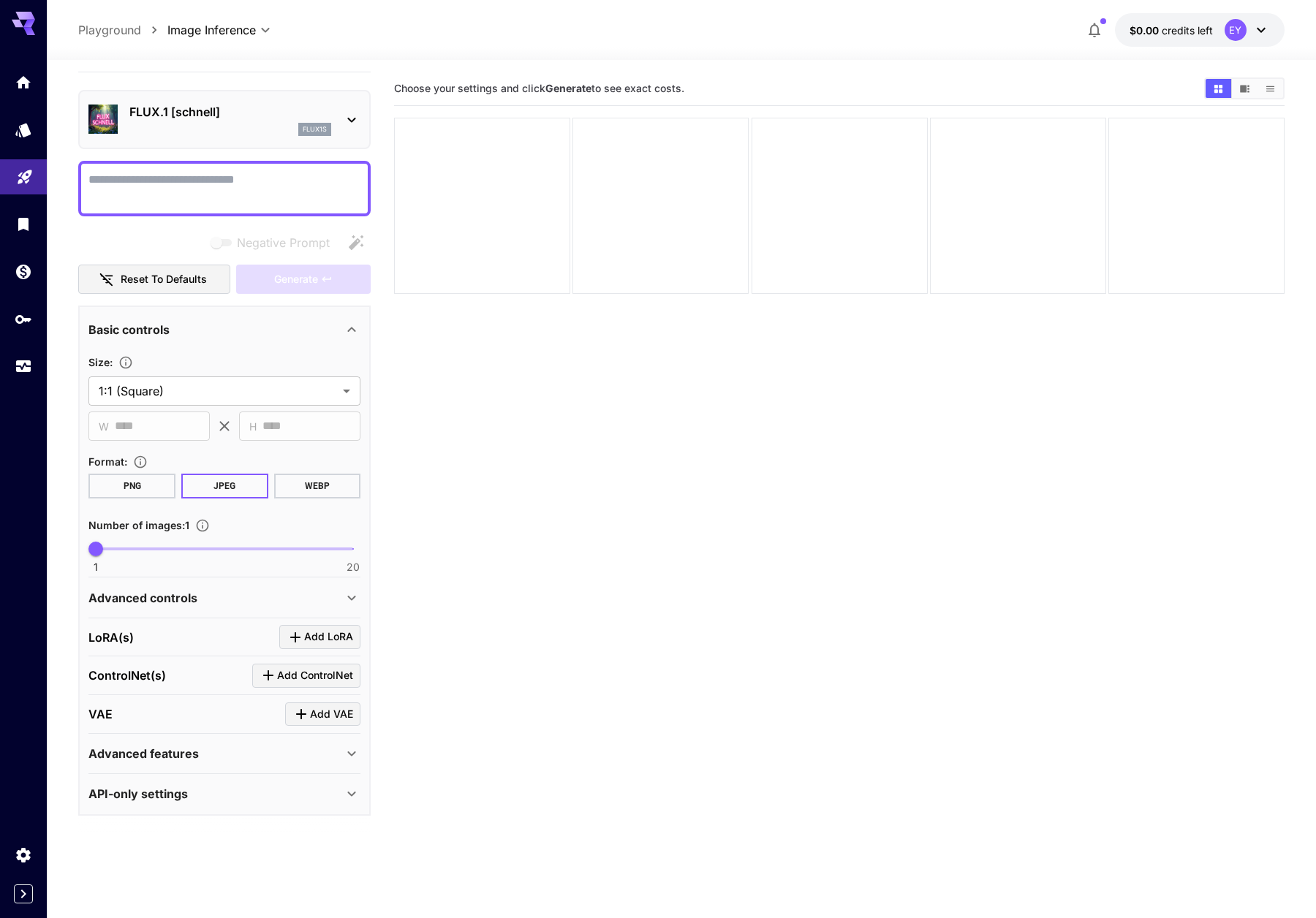
click at [238, 591] on div "Advanced controls" at bounding box center [215, 598] width 254 height 18
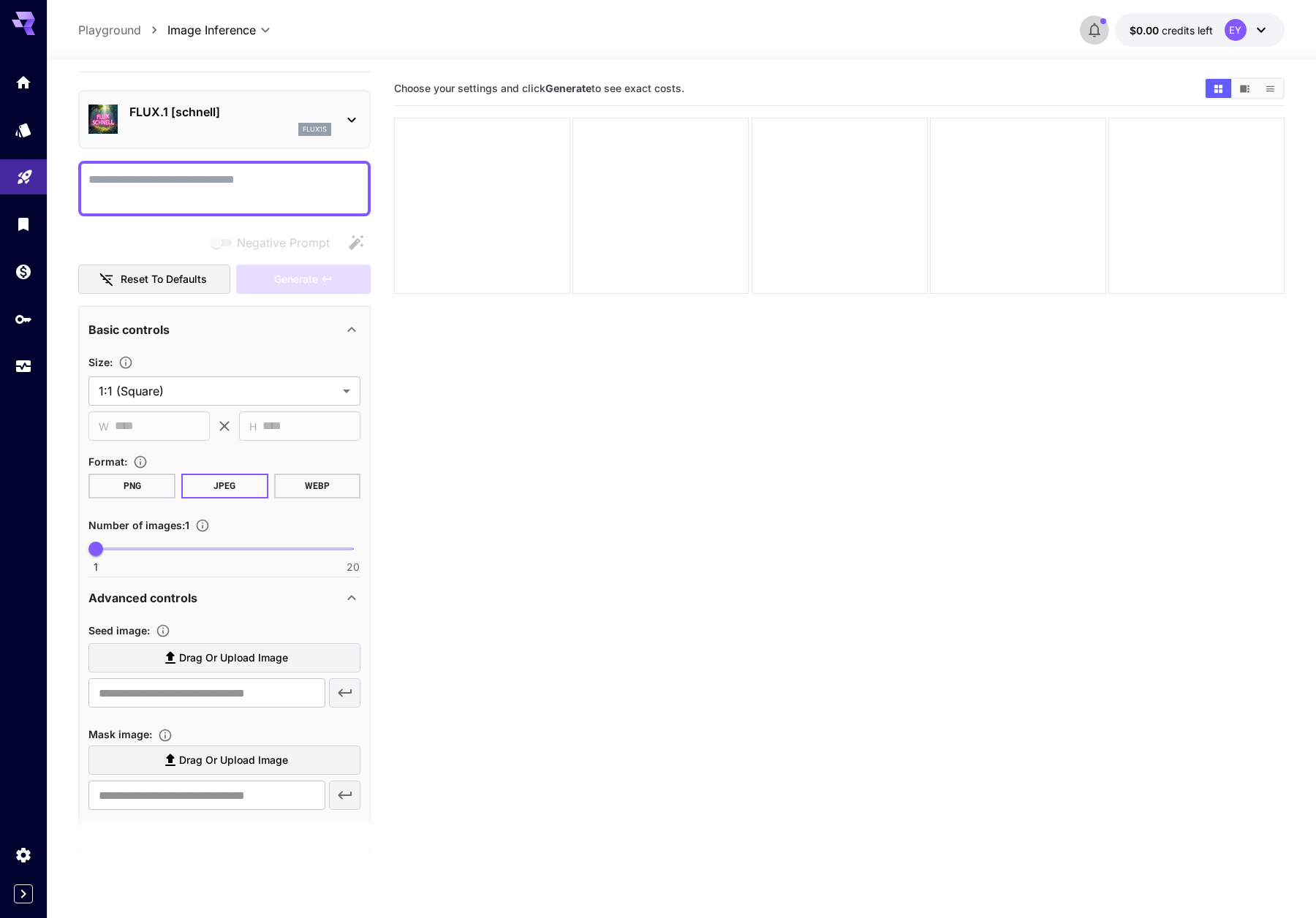
click at [1038, 31] on icon "button" at bounding box center [1095, 30] width 18 height 18
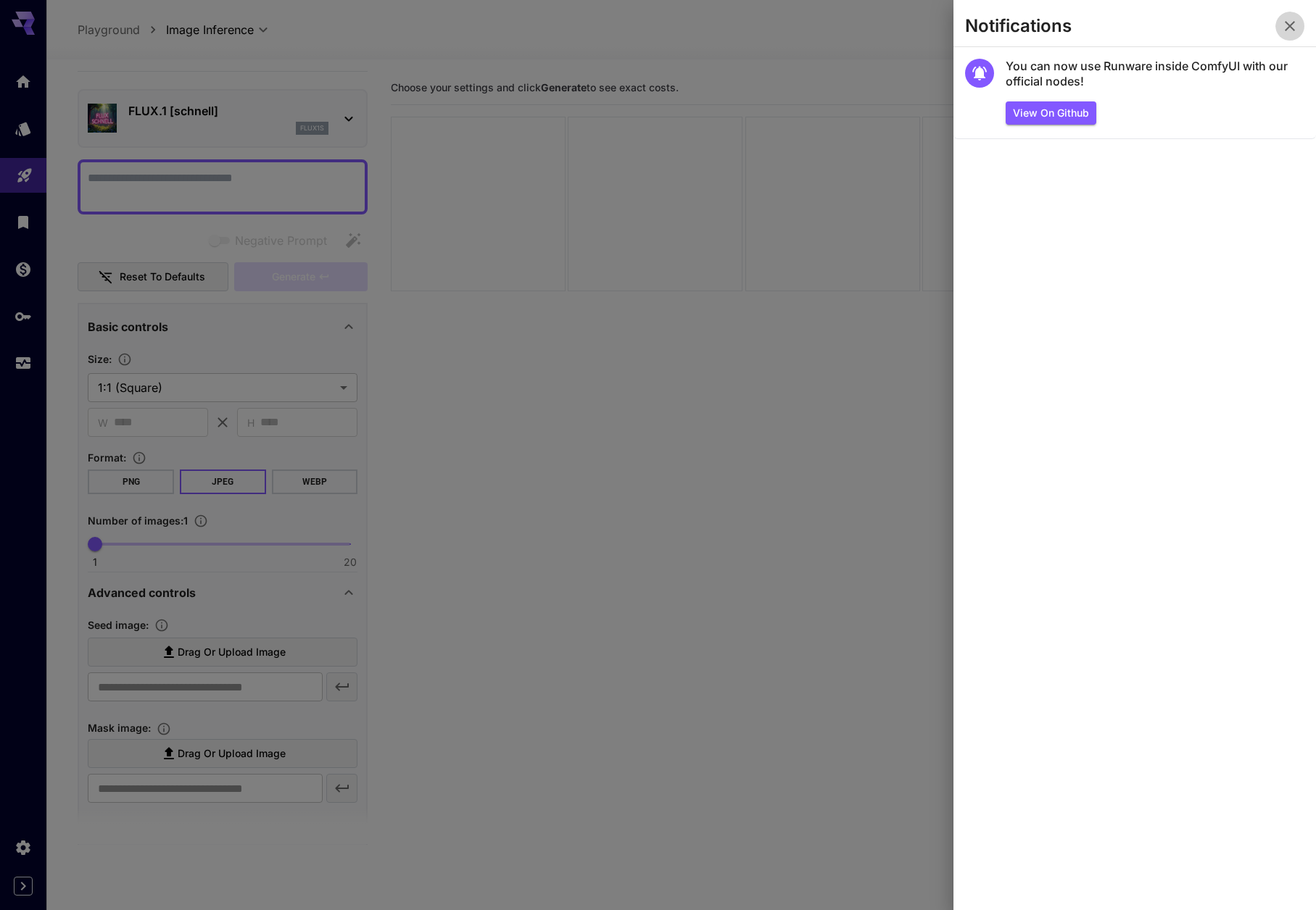
click at [1029, 21] on icon "button" at bounding box center [1290, 27] width 18 height 18
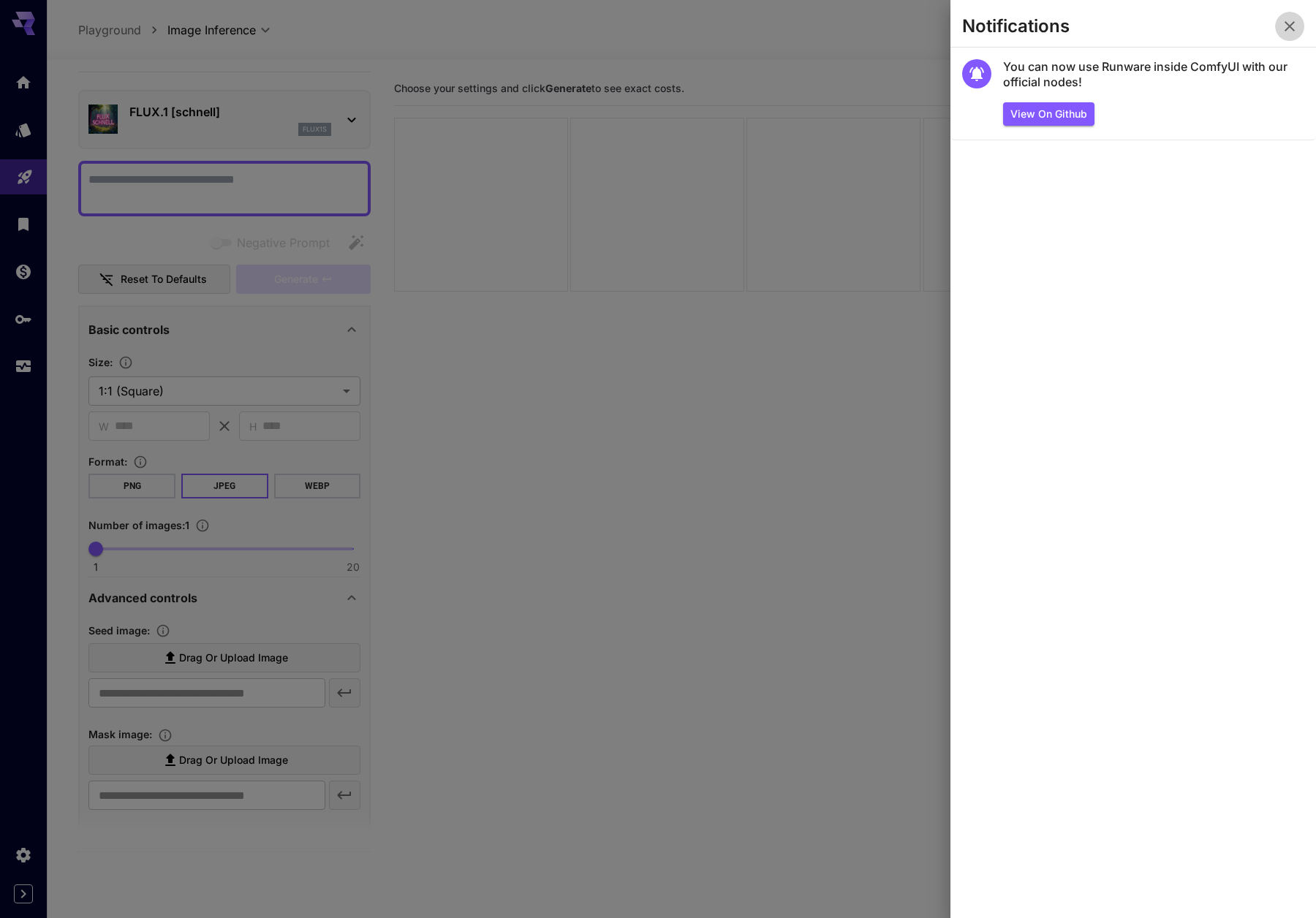
click at [1038, 22] on section "Notifications" at bounding box center [1133, 29] width 366 height 35
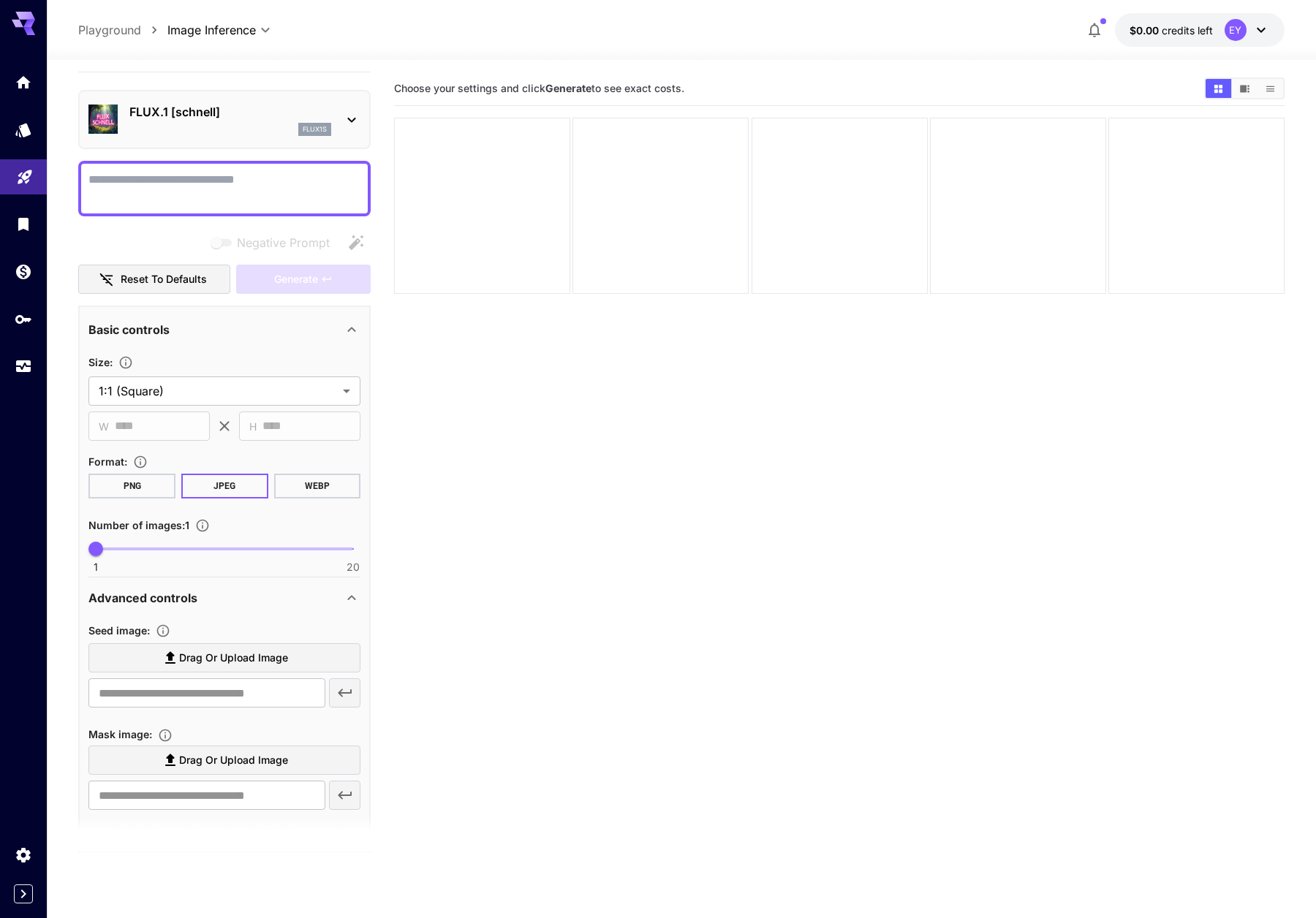
click at [182, 279] on button "Reset to defaults" at bounding box center [154, 279] width 152 height 30
click at [341, 288] on div "Generate" at bounding box center [303, 279] width 135 height 30
click at [217, 241] on span "Negative prompts are not compatible with the selected model." at bounding box center [222, 243] width 19 height 7
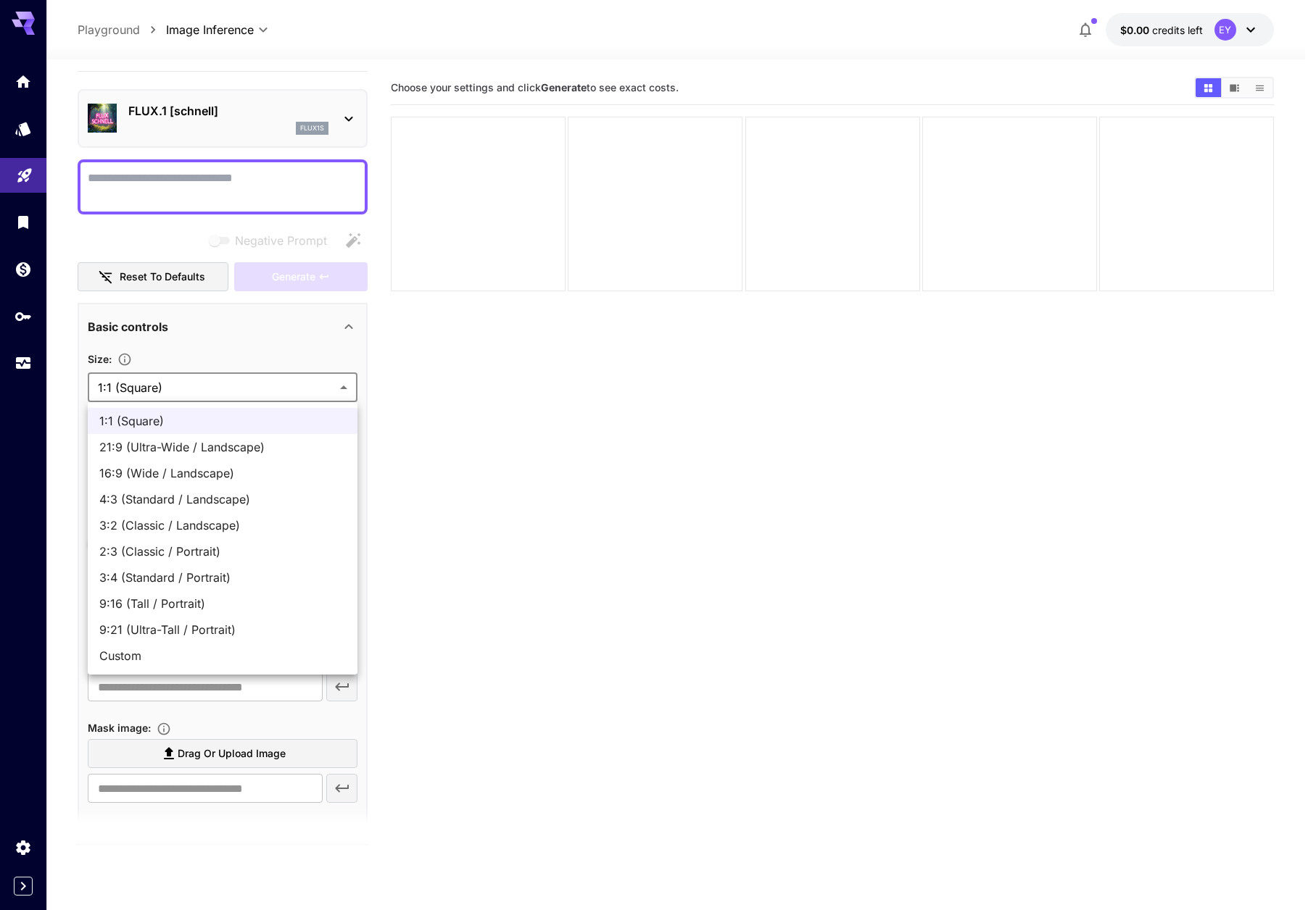
click at [265, 383] on body "**********" at bounding box center [658, 512] width 1316 height 1024
click at [265, 383] on div at bounding box center [658, 455] width 1316 height 910
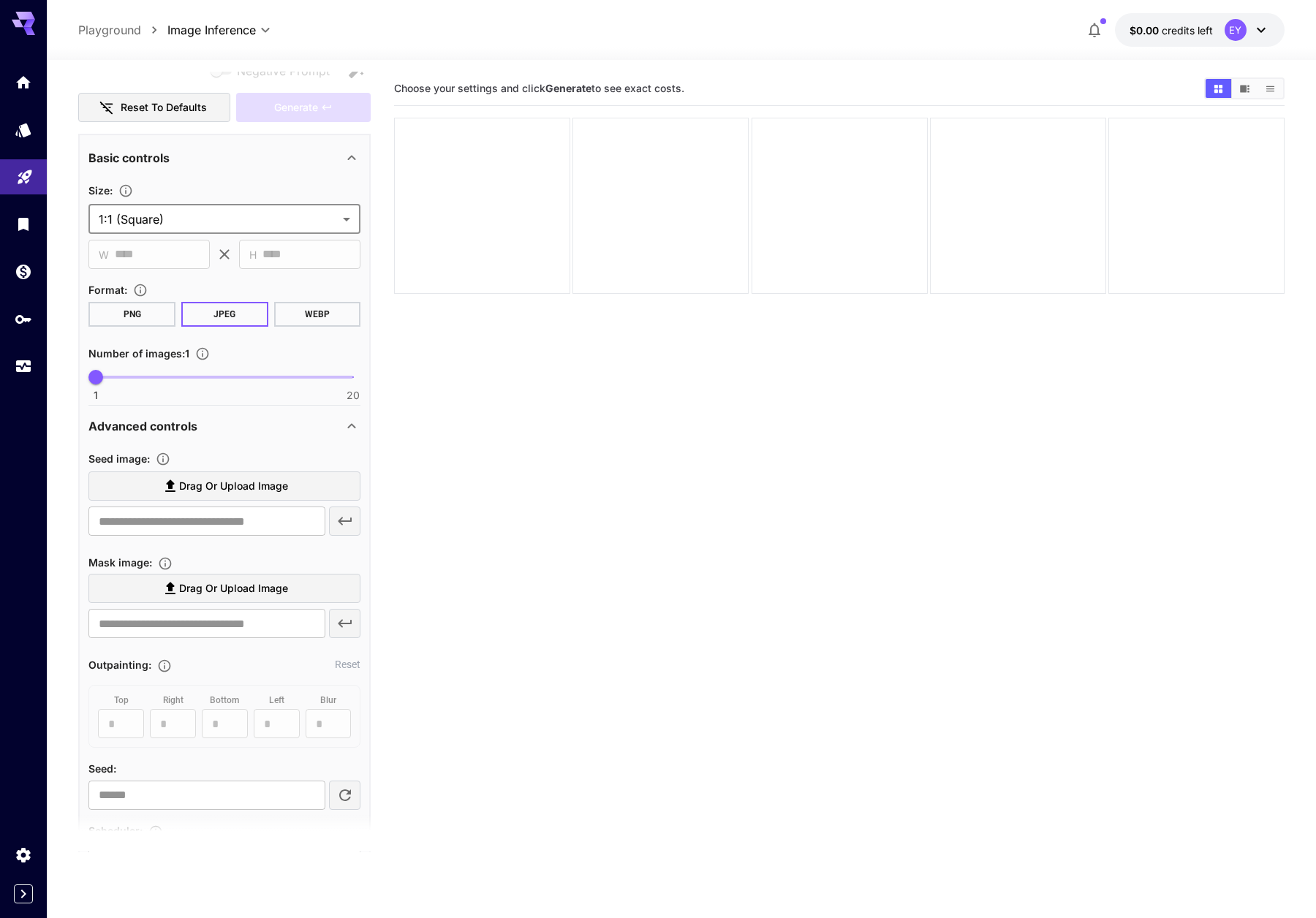
scroll to position [0, 0]
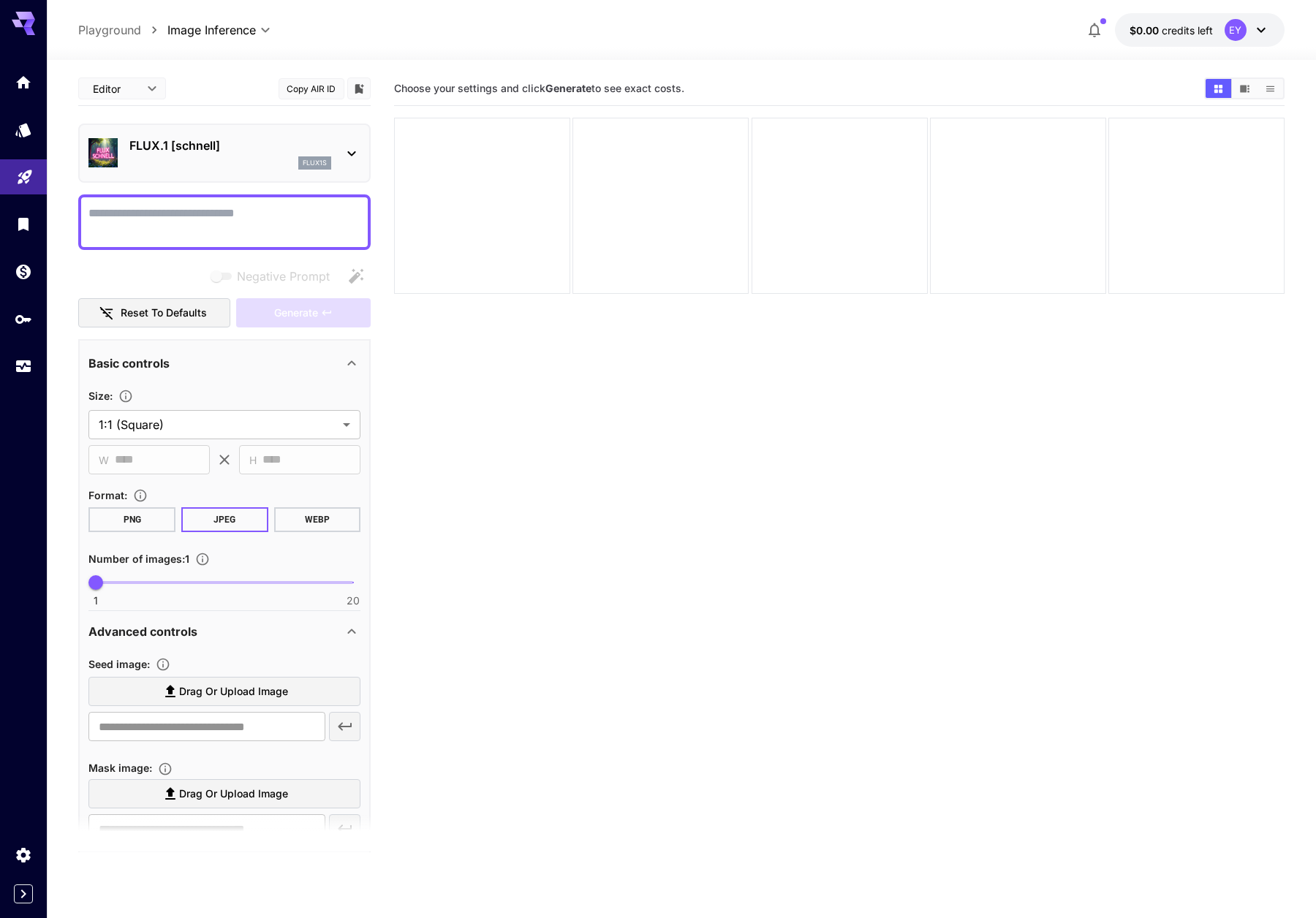
click at [131, 528] on button "PNG" at bounding box center [132, 519] width 87 height 25
click at [309, 524] on button "WEBP" at bounding box center [317, 519] width 87 height 25
click at [233, 211] on textarea "Negative Prompt" at bounding box center [224, 222] width 272 height 35
click at [288, 218] on textarea "Negative Prompt" at bounding box center [224, 222] width 272 height 35
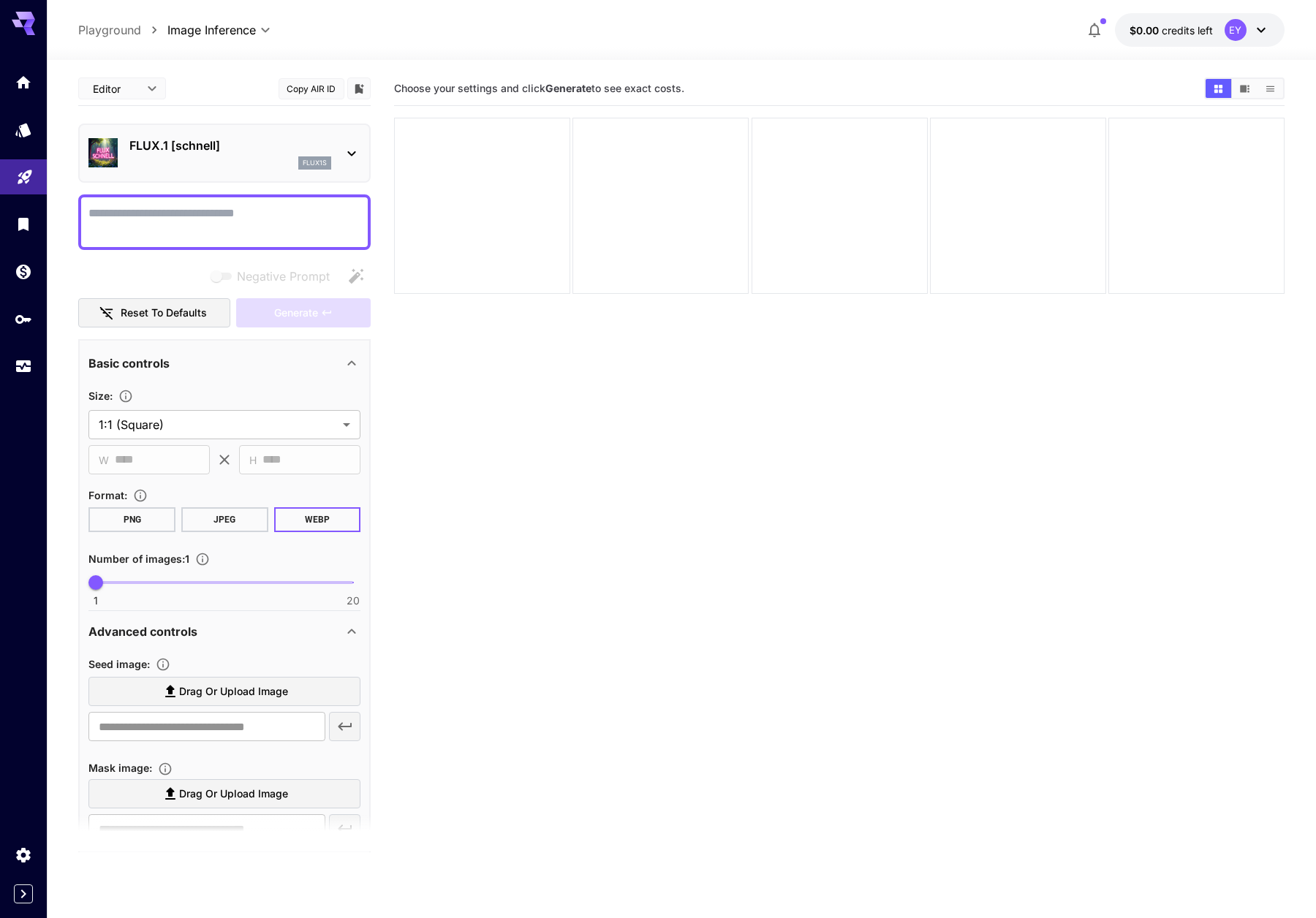
paste textarea "**********"
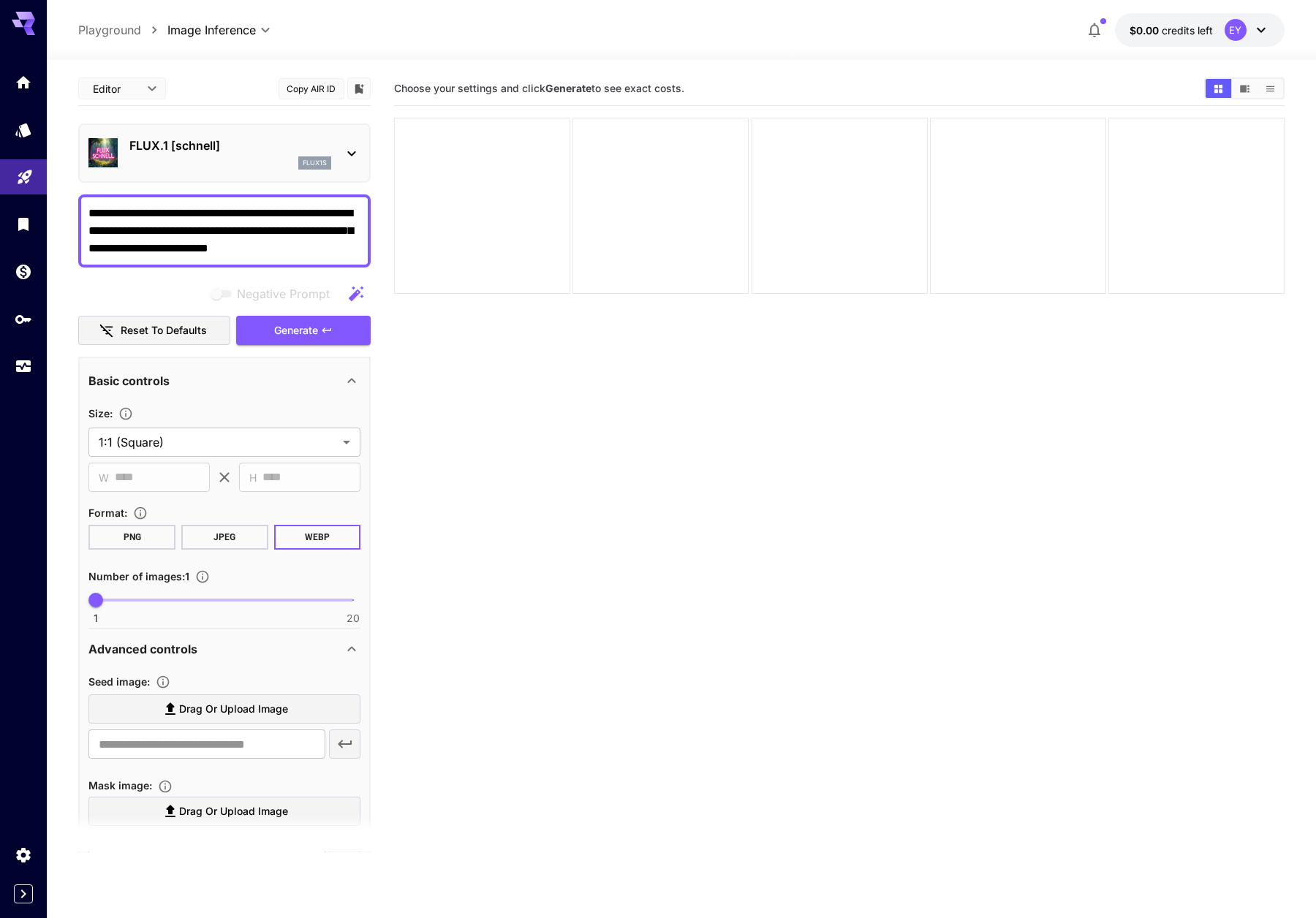
type textarea "**********"
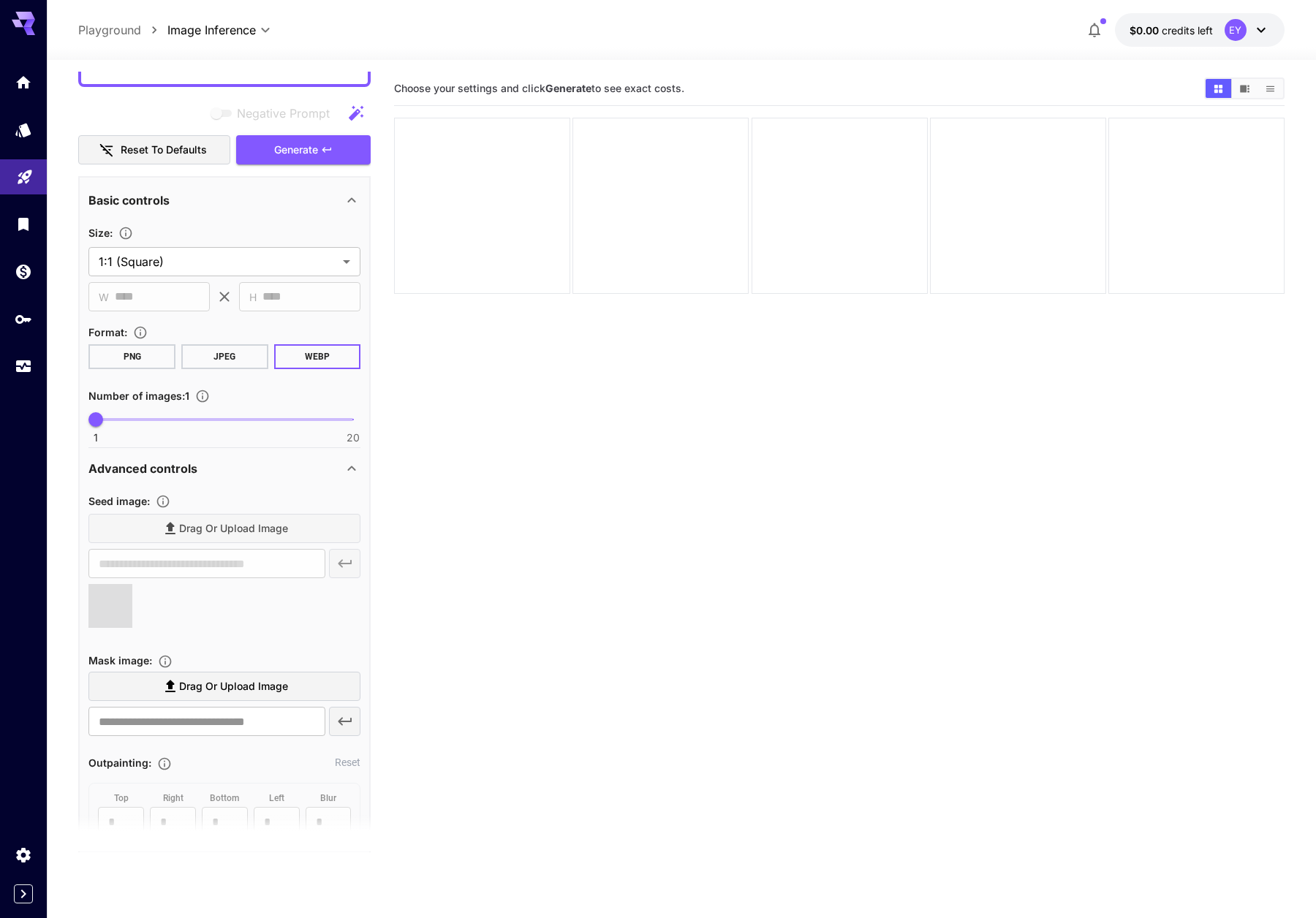
type input "**********"
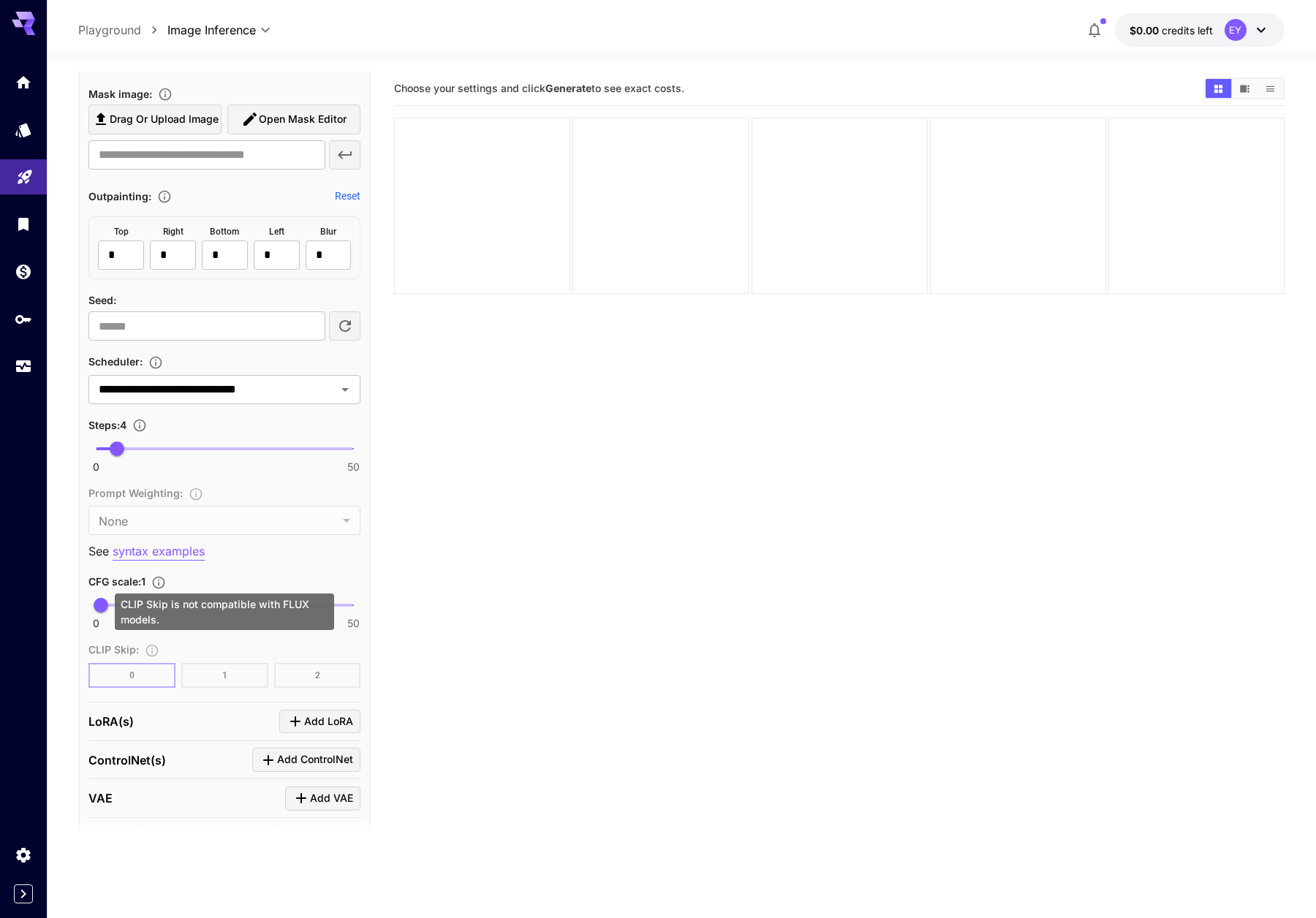
scroll to position [900, 0]
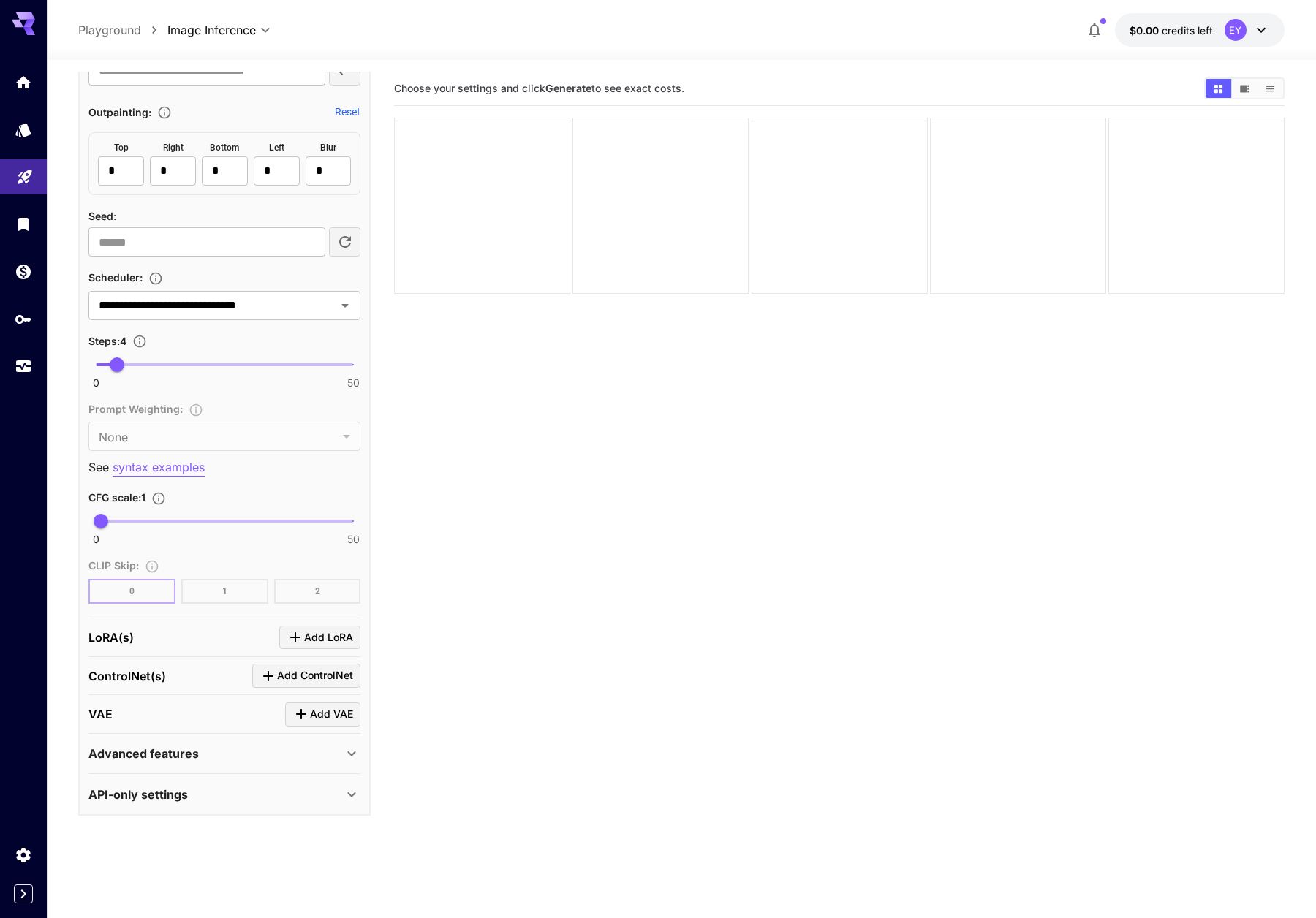
click at [215, 756] on div "Advanced features" at bounding box center [215, 754] width 254 height 18
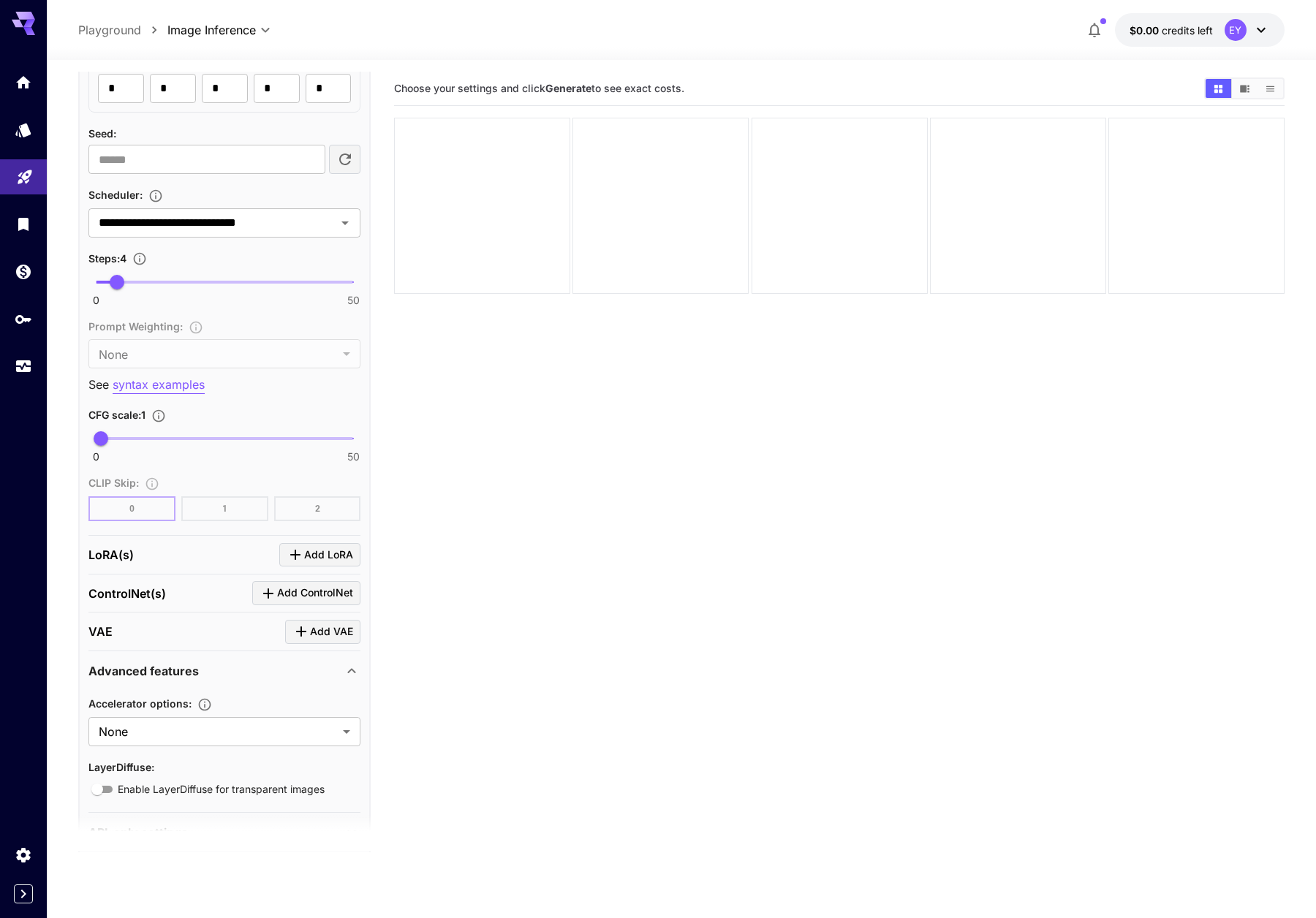
click at [220, 671] on div "Advanced features" at bounding box center [215, 671] width 254 height 18
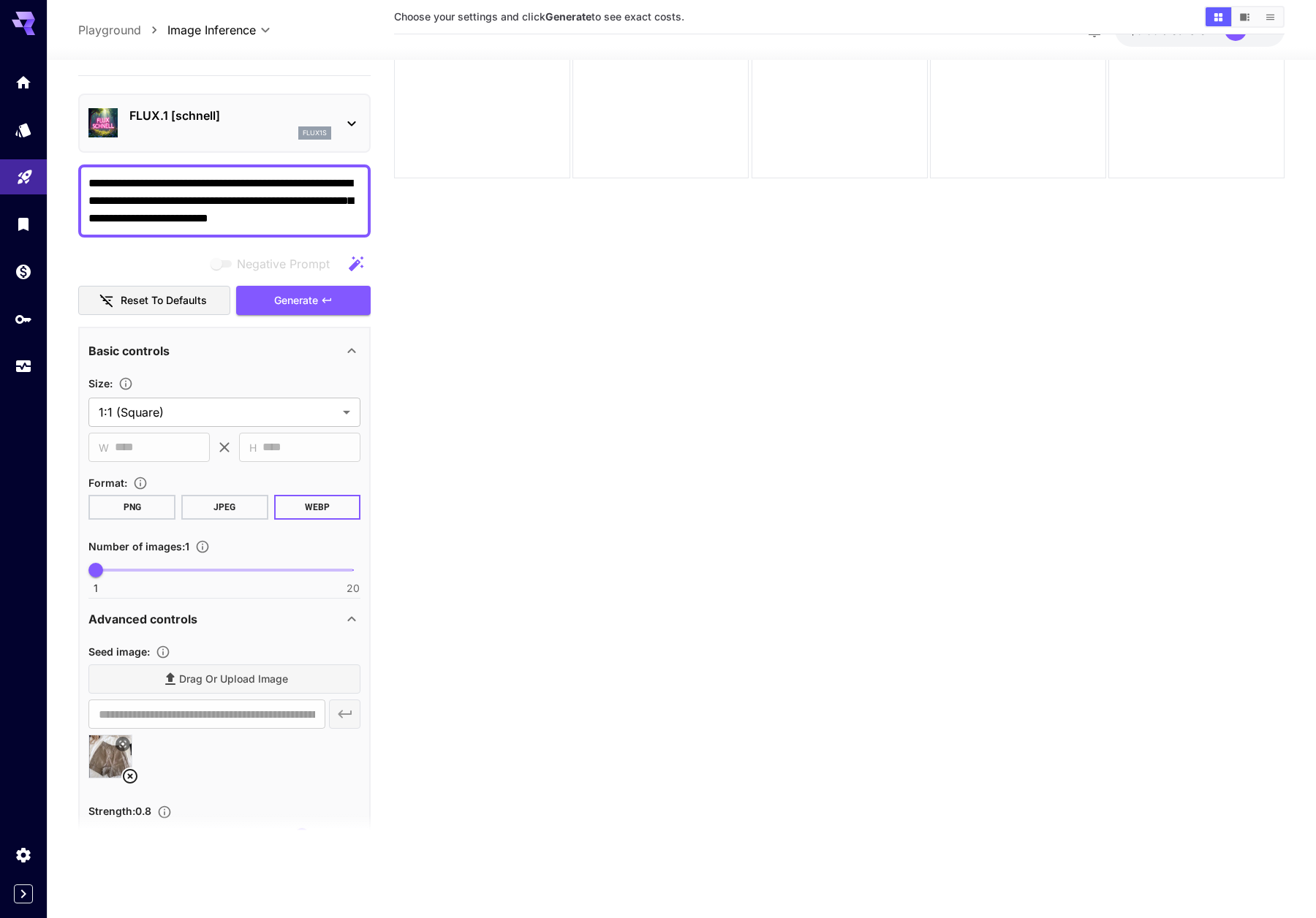
scroll to position [0, 0]
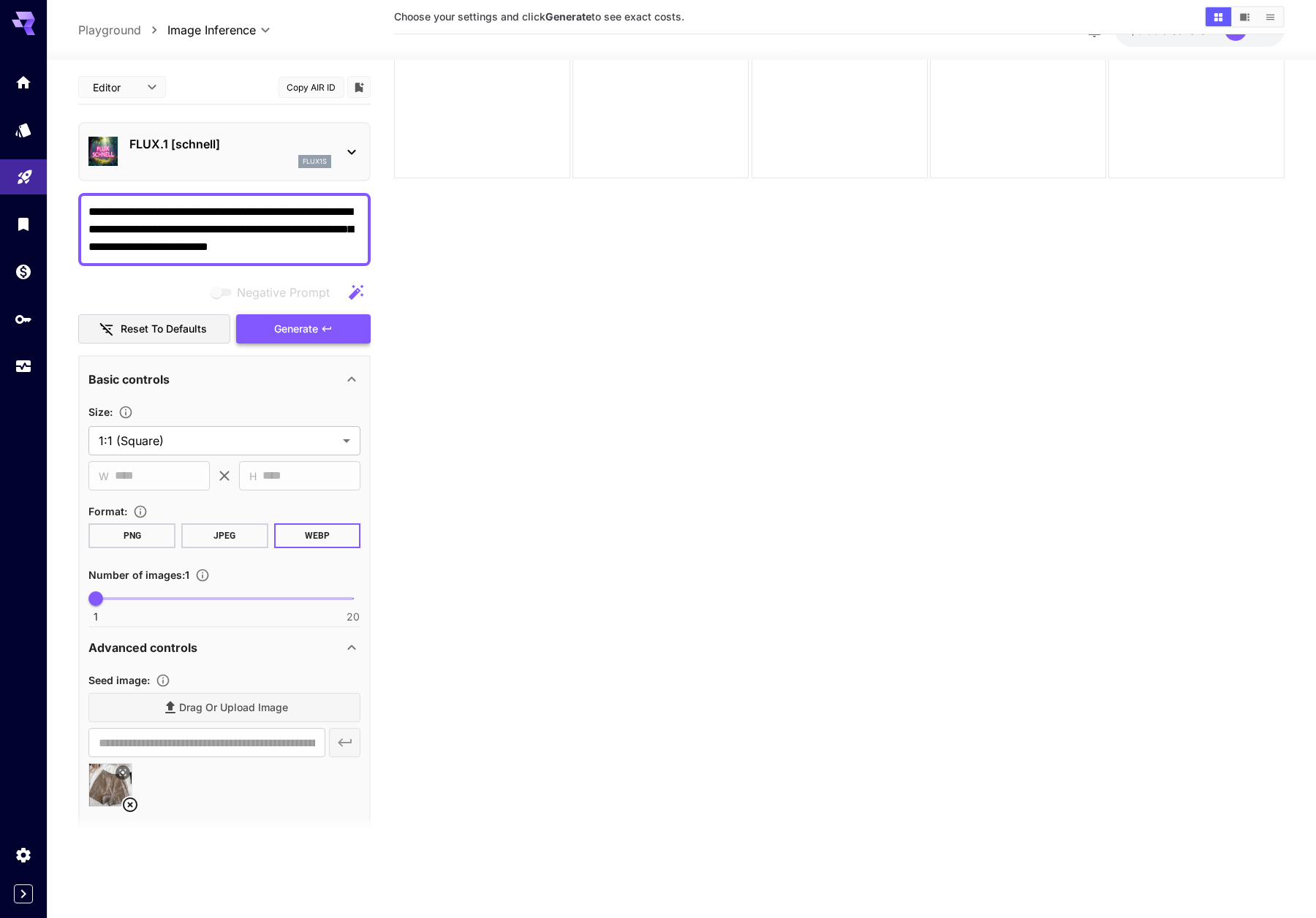
click at [285, 328] on span "Generate" at bounding box center [296, 329] width 44 height 19
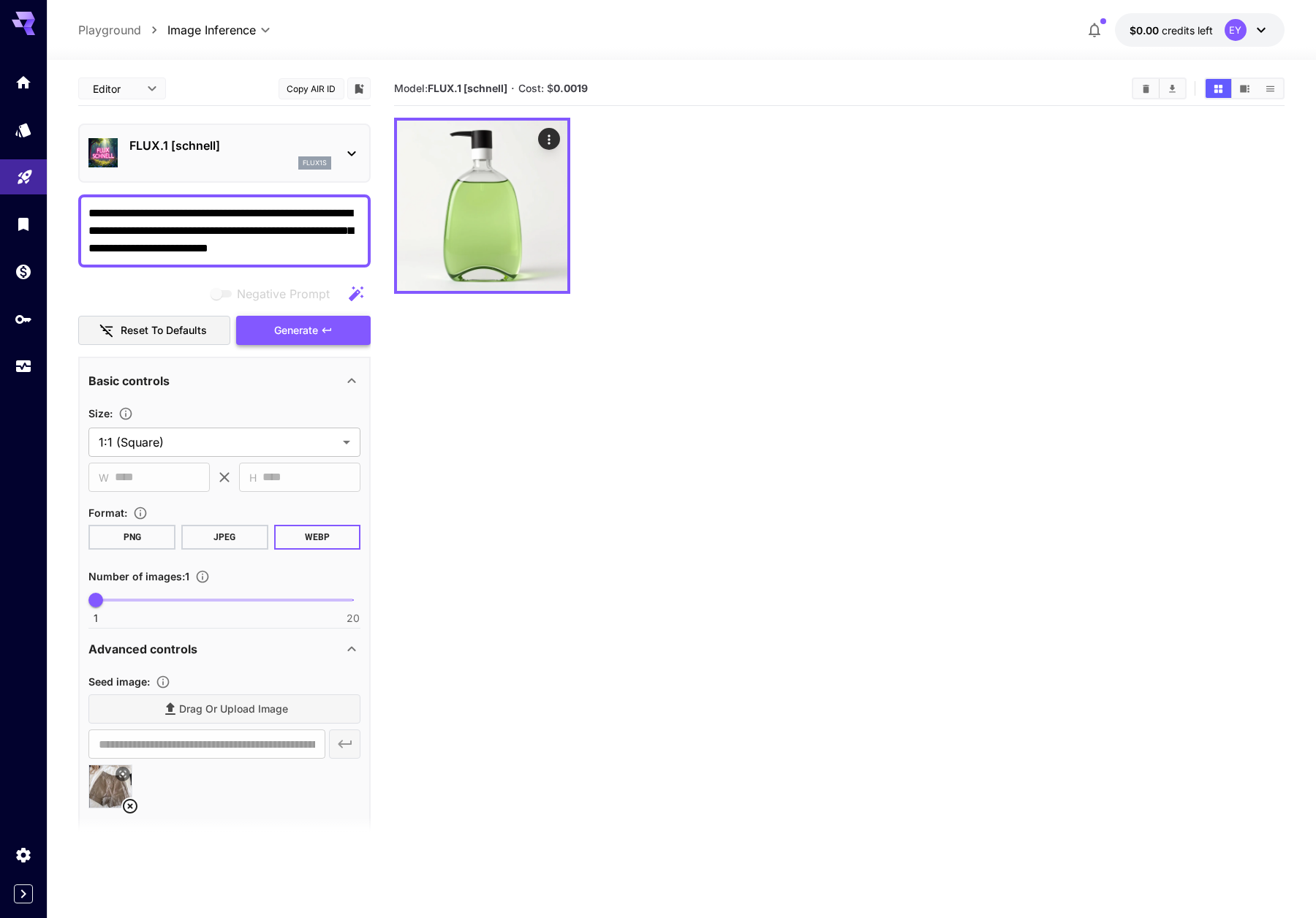
click at [313, 337] on span "Generate" at bounding box center [296, 331] width 44 height 19
